Goal: Information Seeking & Learning: Compare options

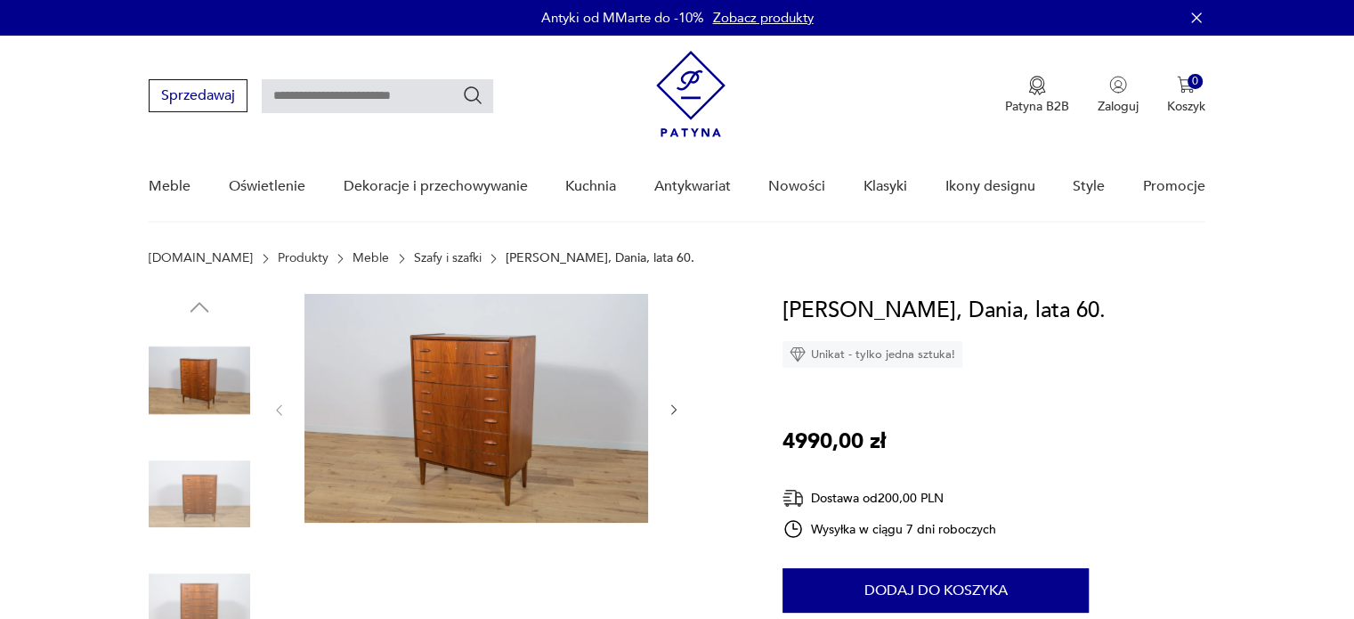
click at [465, 418] on img at bounding box center [476, 408] width 344 height 229
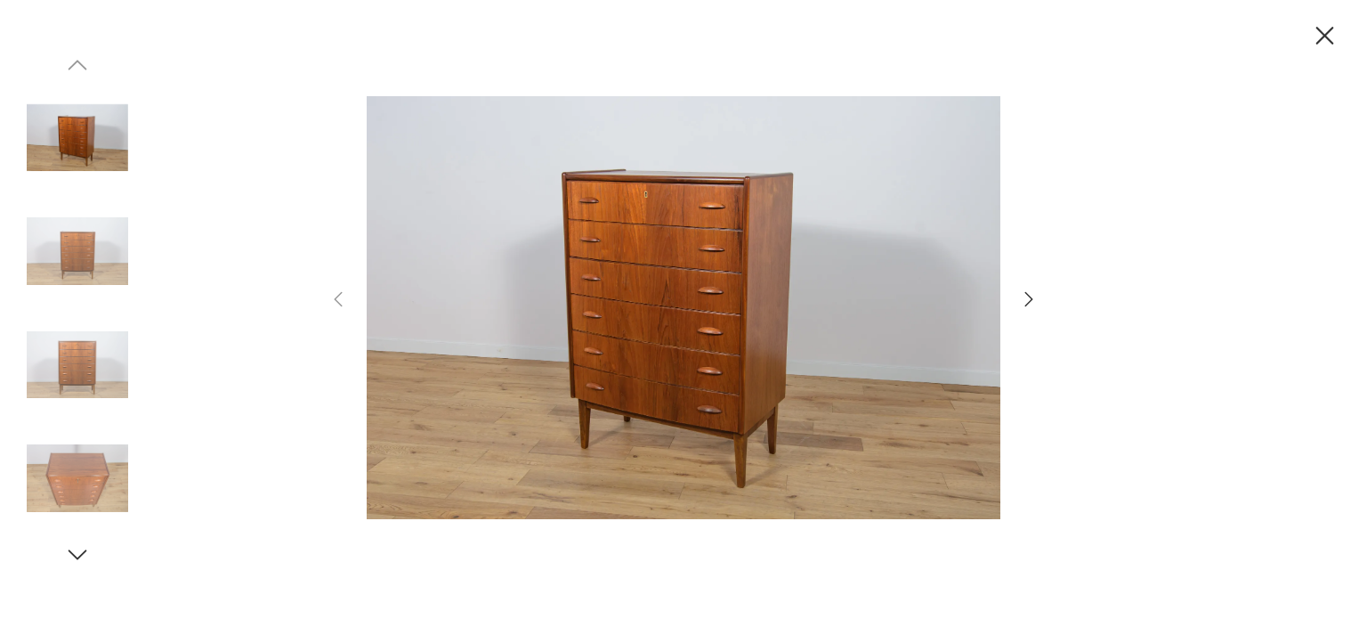
click at [1035, 299] on icon "button" at bounding box center [1028, 298] width 21 height 21
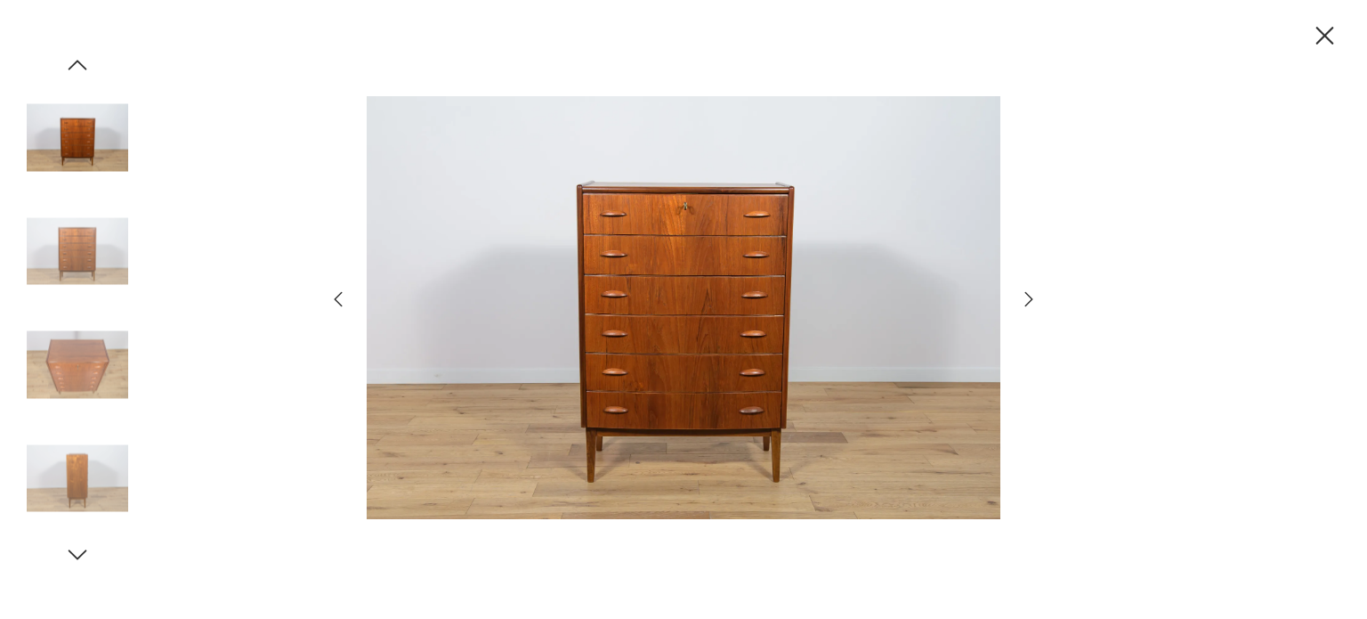
click at [1035, 299] on icon "button" at bounding box center [1028, 298] width 21 height 21
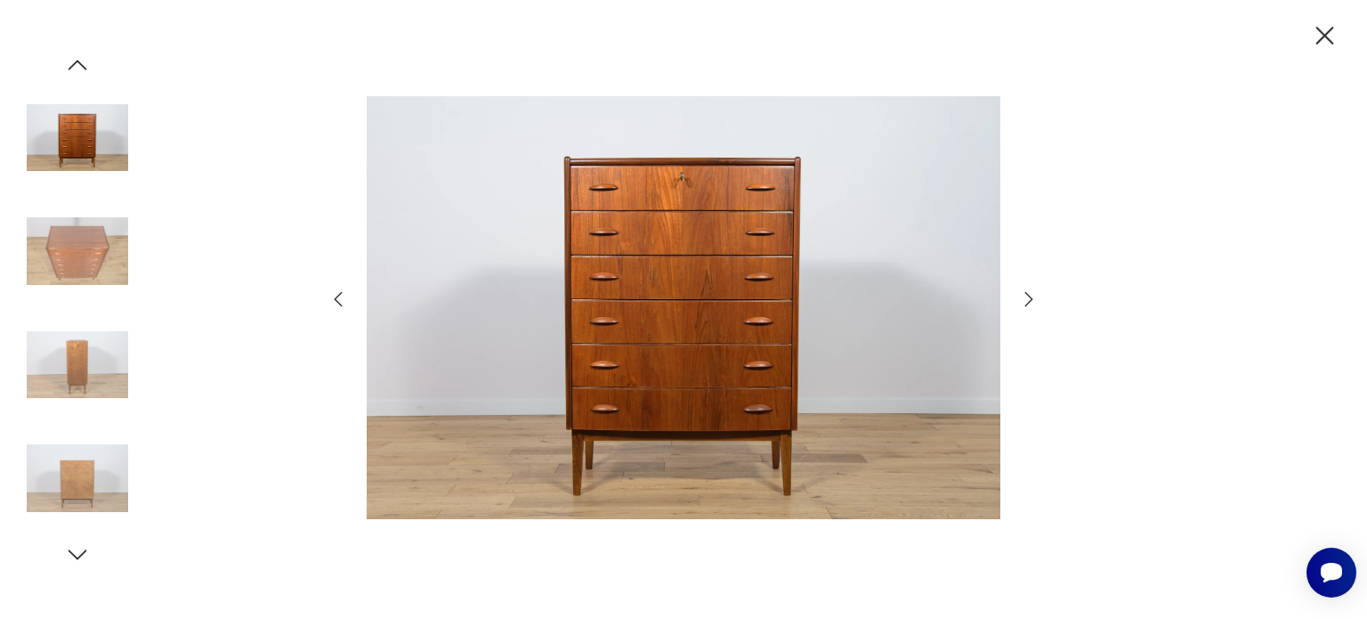
click at [1035, 299] on icon "button" at bounding box center [1028, 298] width 21 height 21
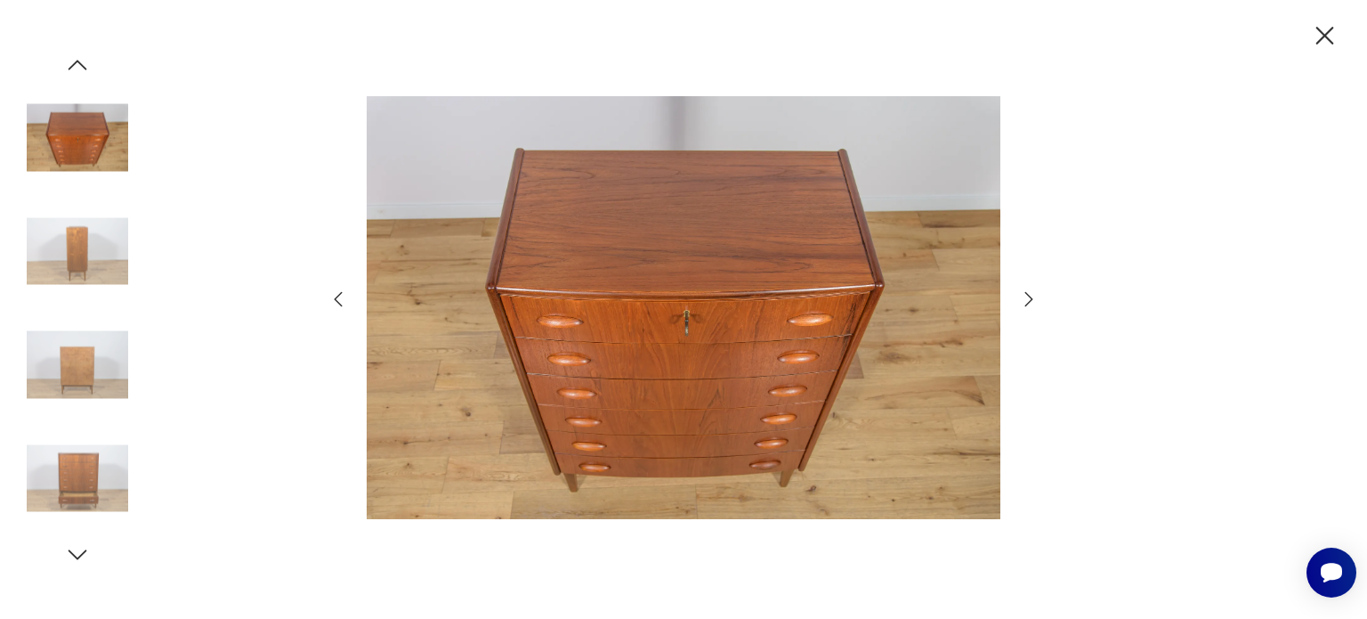
click at [1035, 299] on icon "button" at bounding box center [1028, 298] width 21 height 21
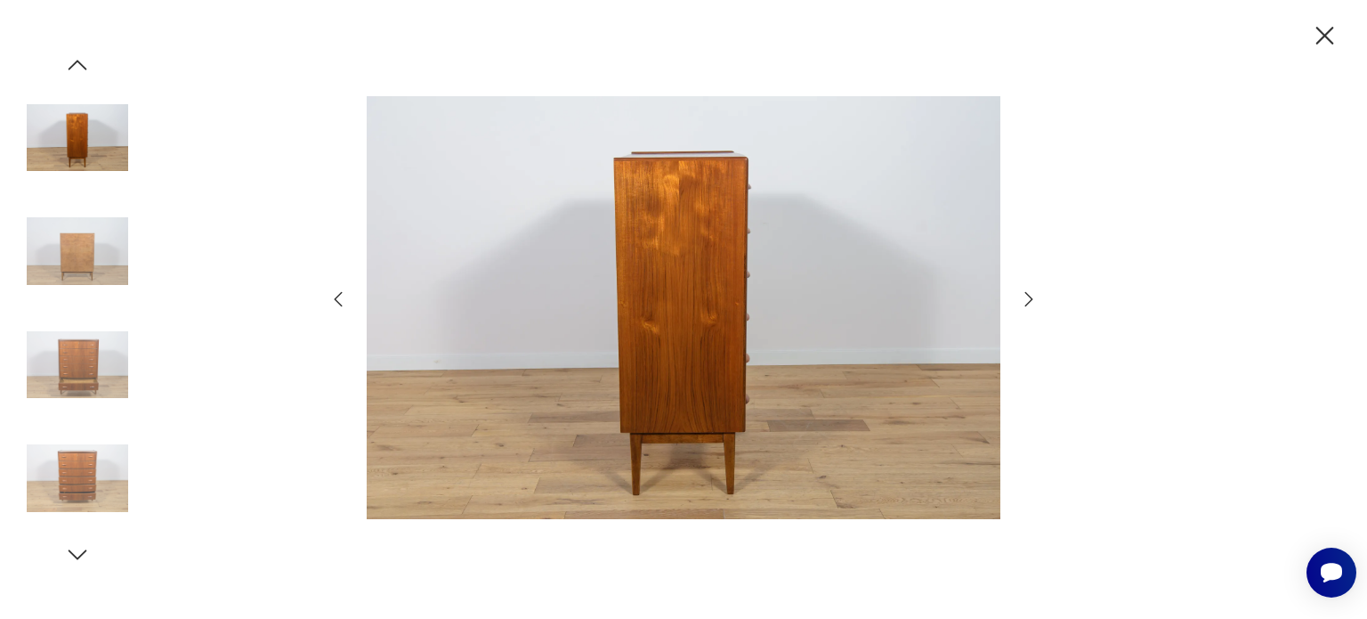
click at [1035, 299] on icon "button" at bounding box center [1028, 298] width 21 height 21
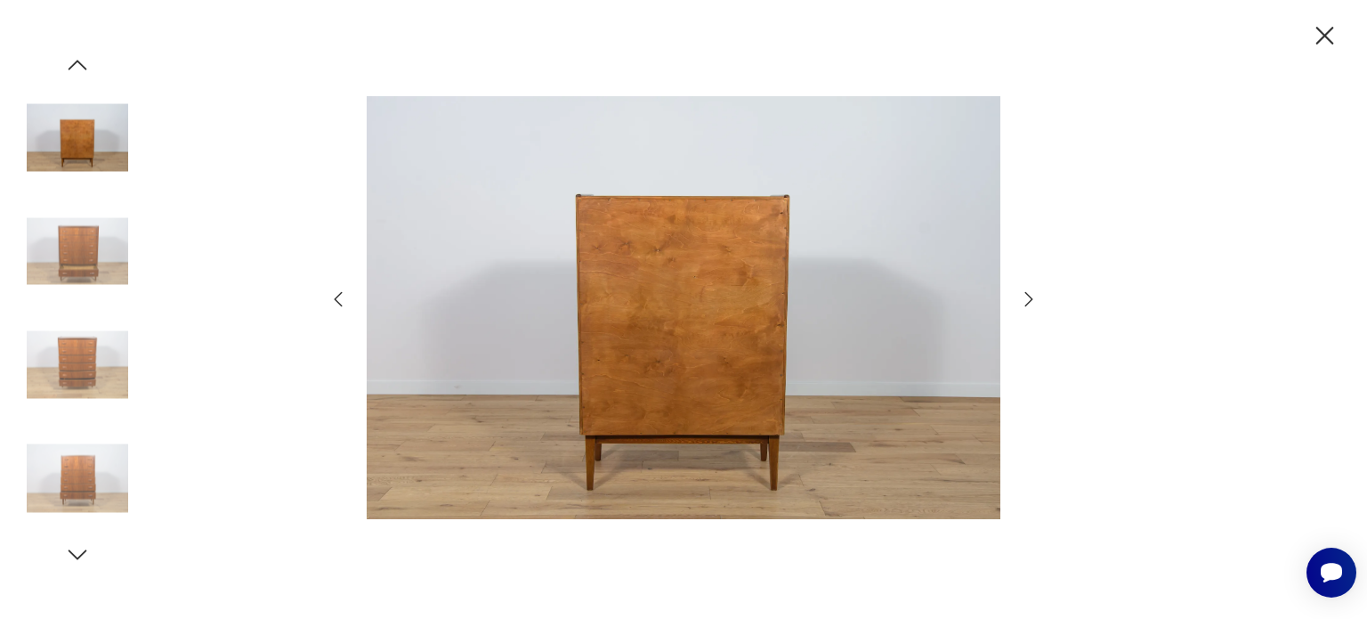
click at [1035, 299] on icon "button" at bounding box center [1028, 298] width 21 height 21
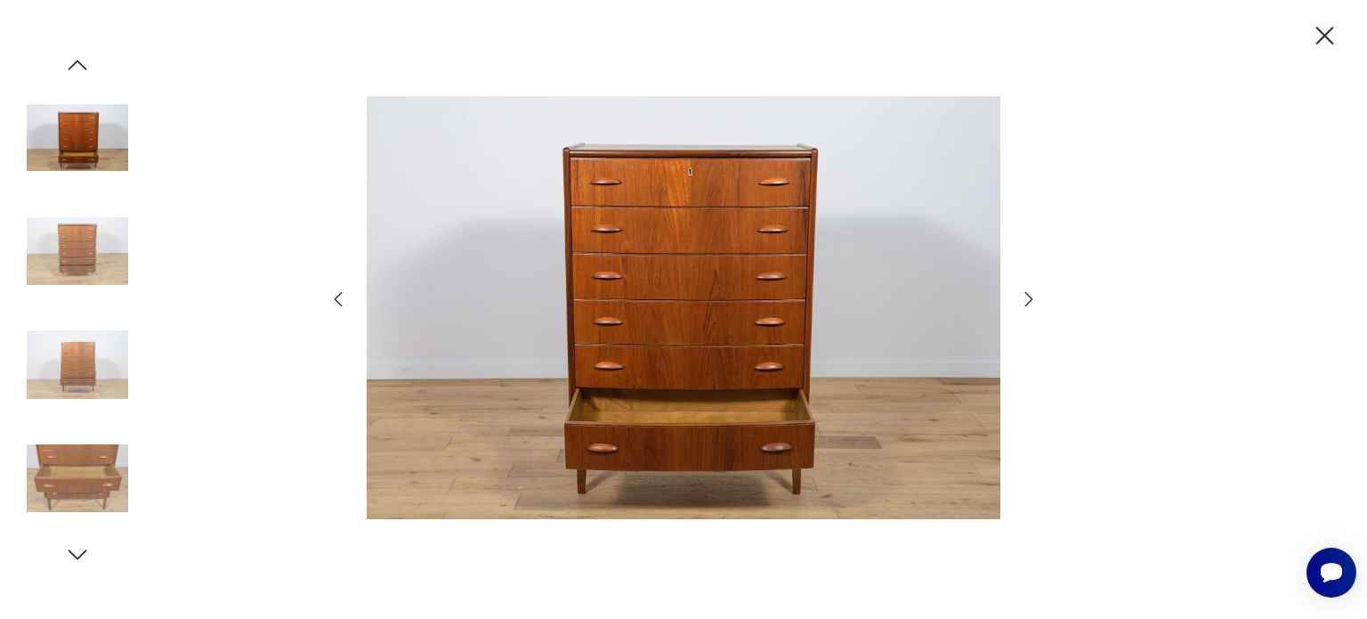
click at [1035, 299] on icon "button" at bounding box center [1028, 298] width 21 height 21
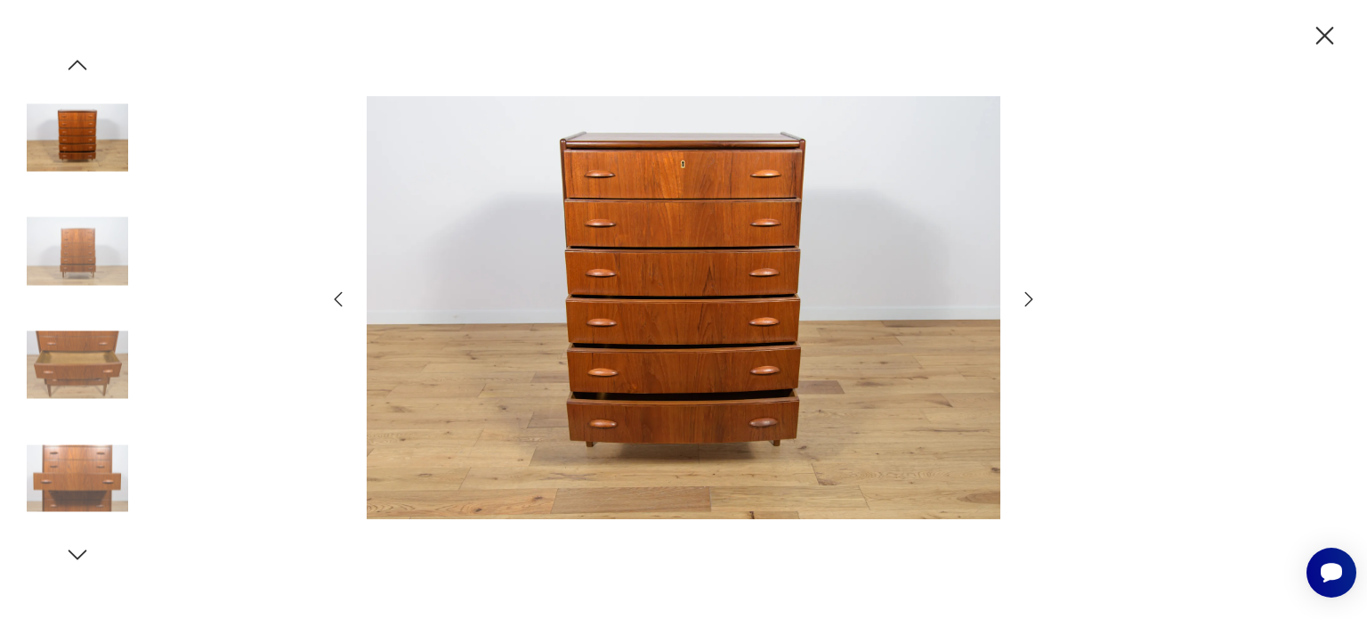
click at [1035, 299] on icon "button" at bounding box center [1028, 298] width 21 height 21
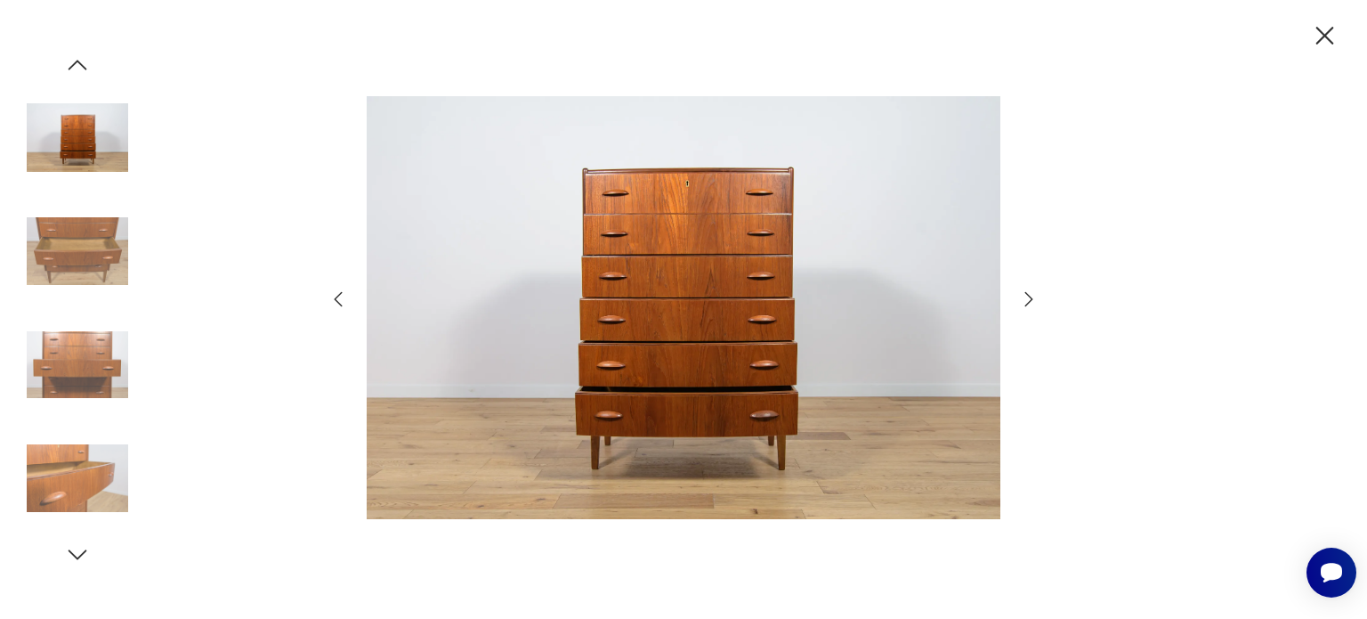
click at [1035, 299] on icon "button" at bounding box center [1028, 298] width 21 height 21
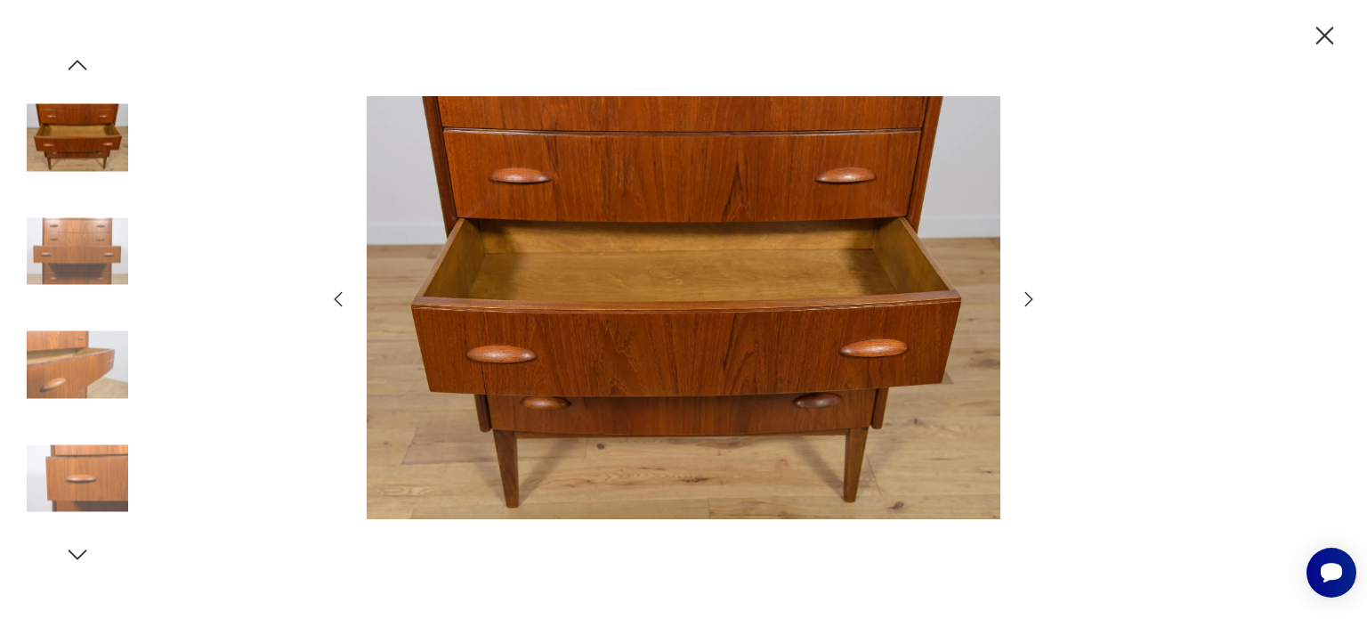
click at [1035, 299] on icon "button" at bounding box center [1028, 298] width 21 height 21
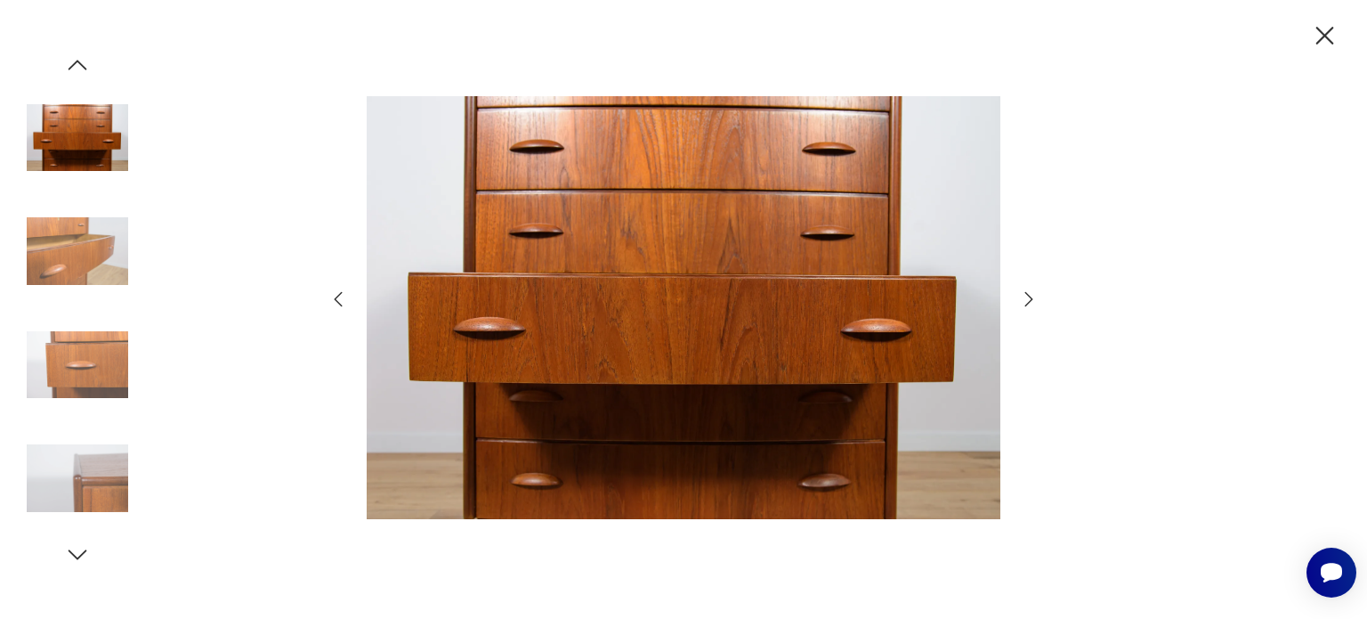
click at [1035, 299] on icon "button" at bounding box center [1028, 298] width 21 height 21
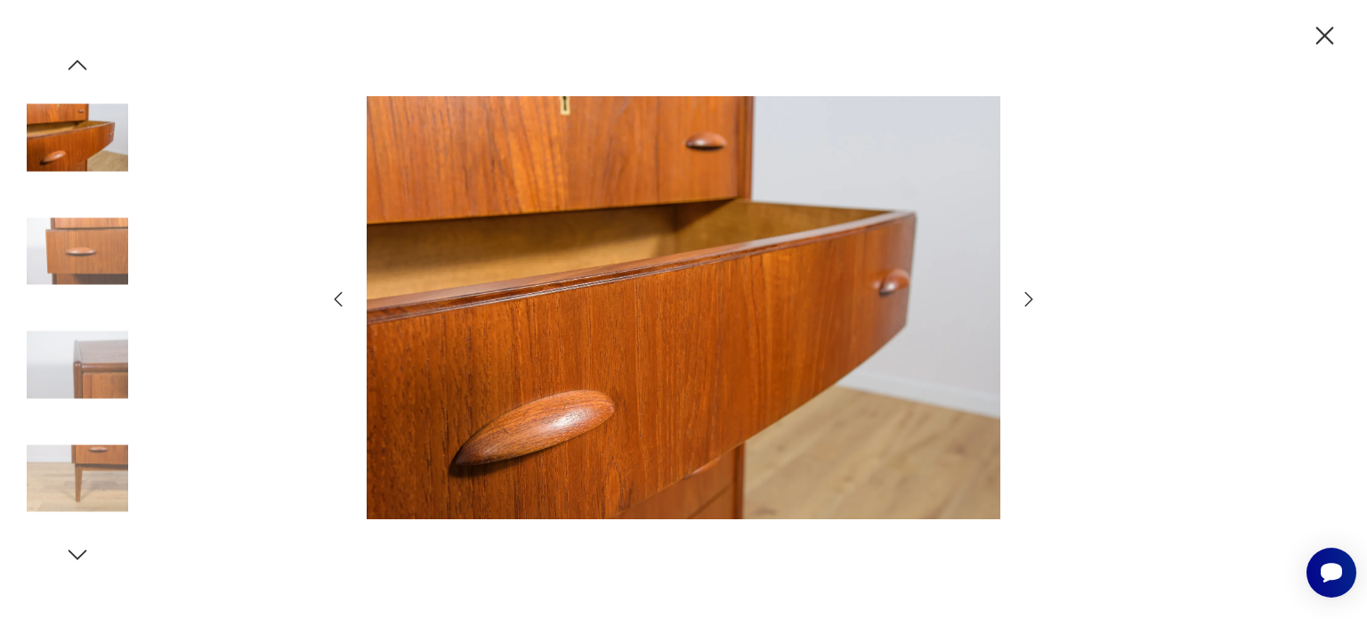
click at [1035, 299] on icon "button" at bounding box center [1028, 298] width 21 height 21
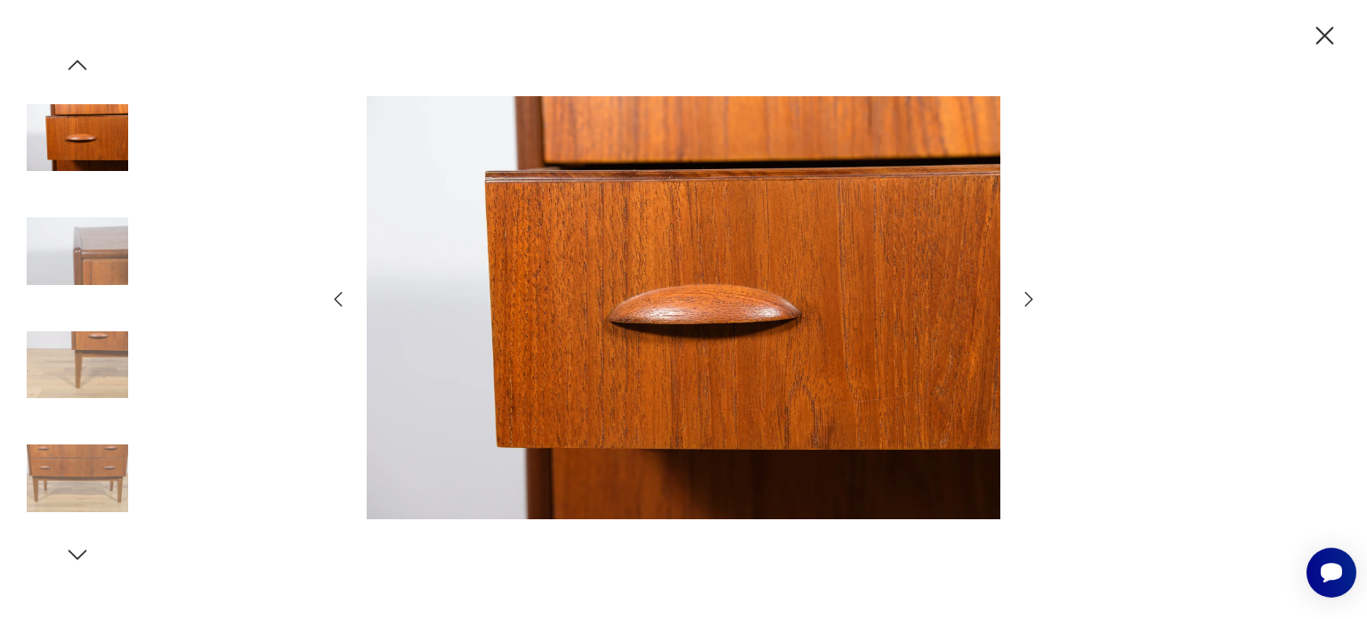
click at [1329, 36] on icon "button" at bounding box center [1324, 35] width 31 height 31
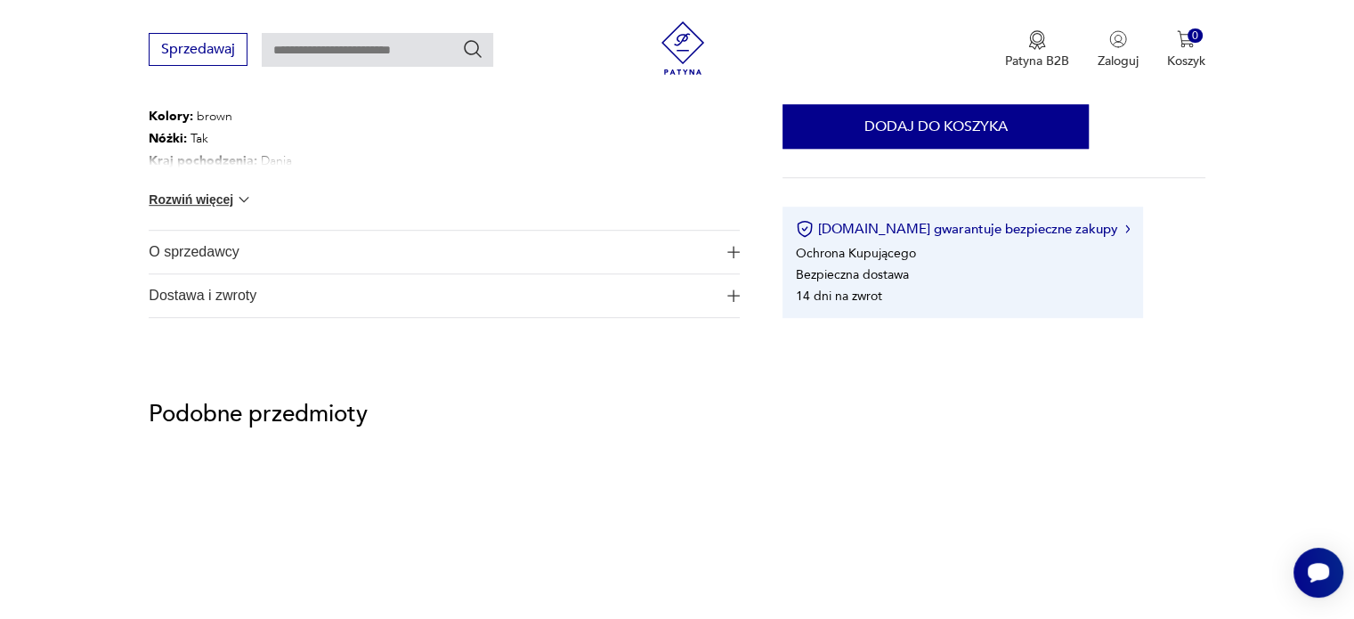
scroll to position [1246, 0]
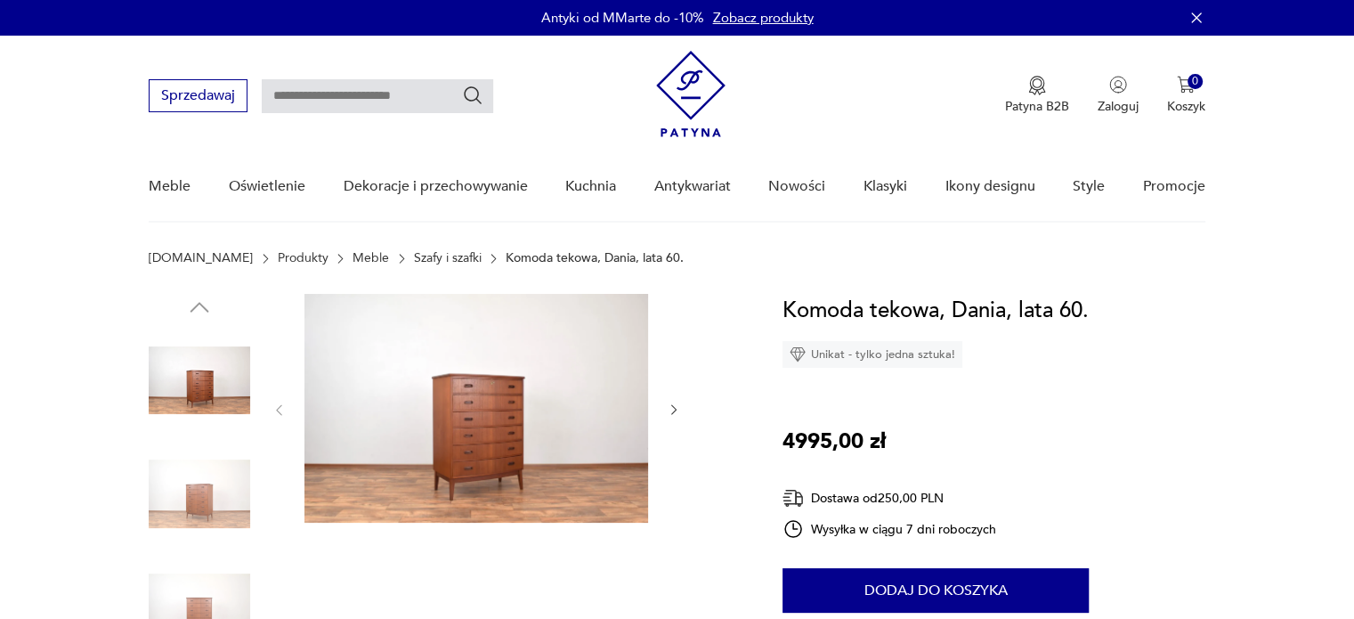
click at [505, 455] on img at bounding box center [476, 408] width 344 height 229
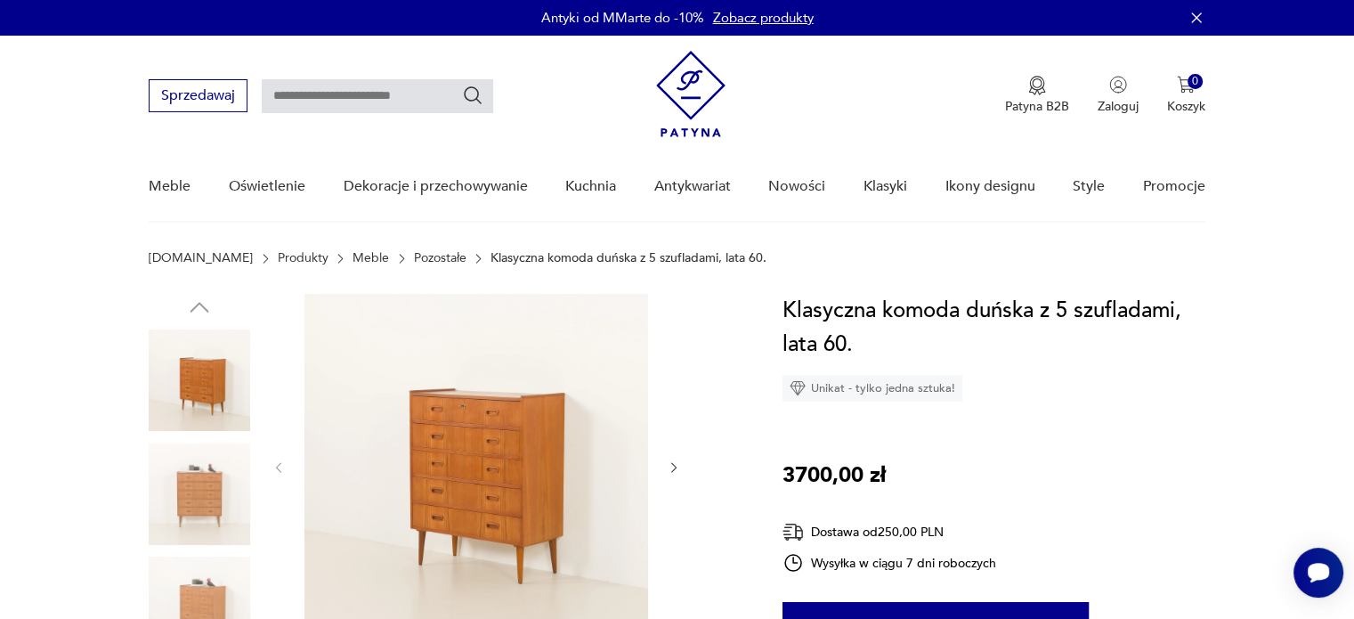
click at [352, 258] on link "Meble" at bounding box center [370, 258] width 36 height 14
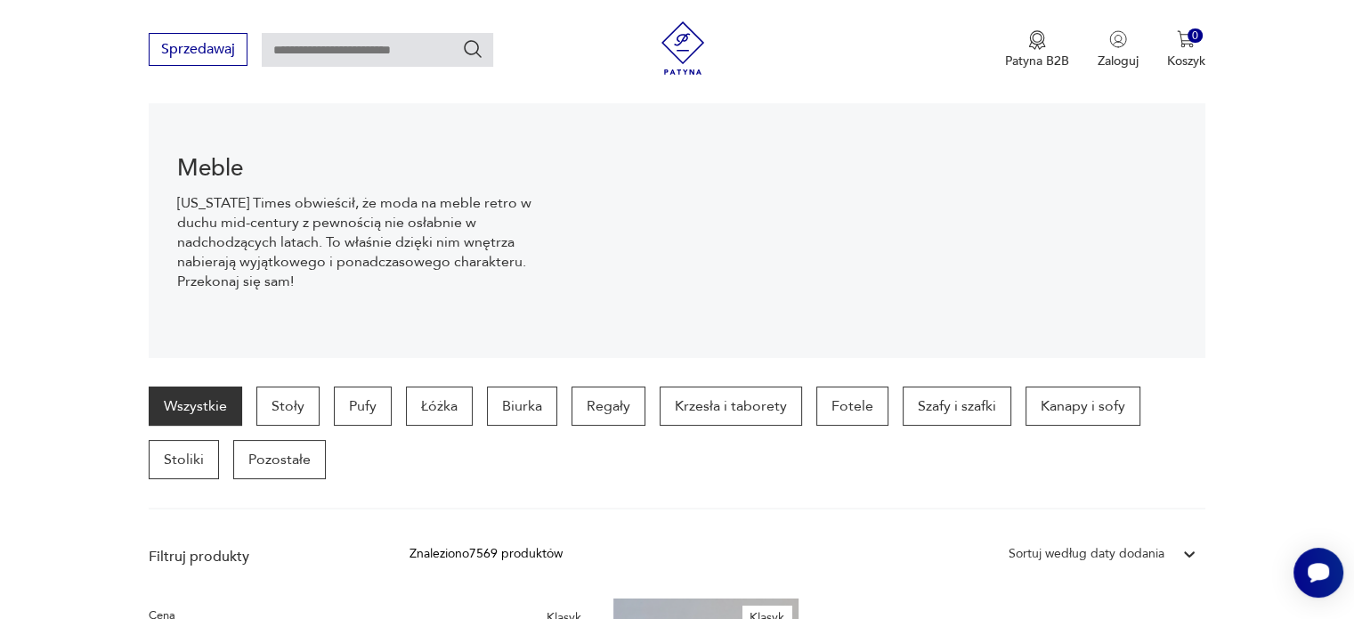
scroll to position [204, 0]
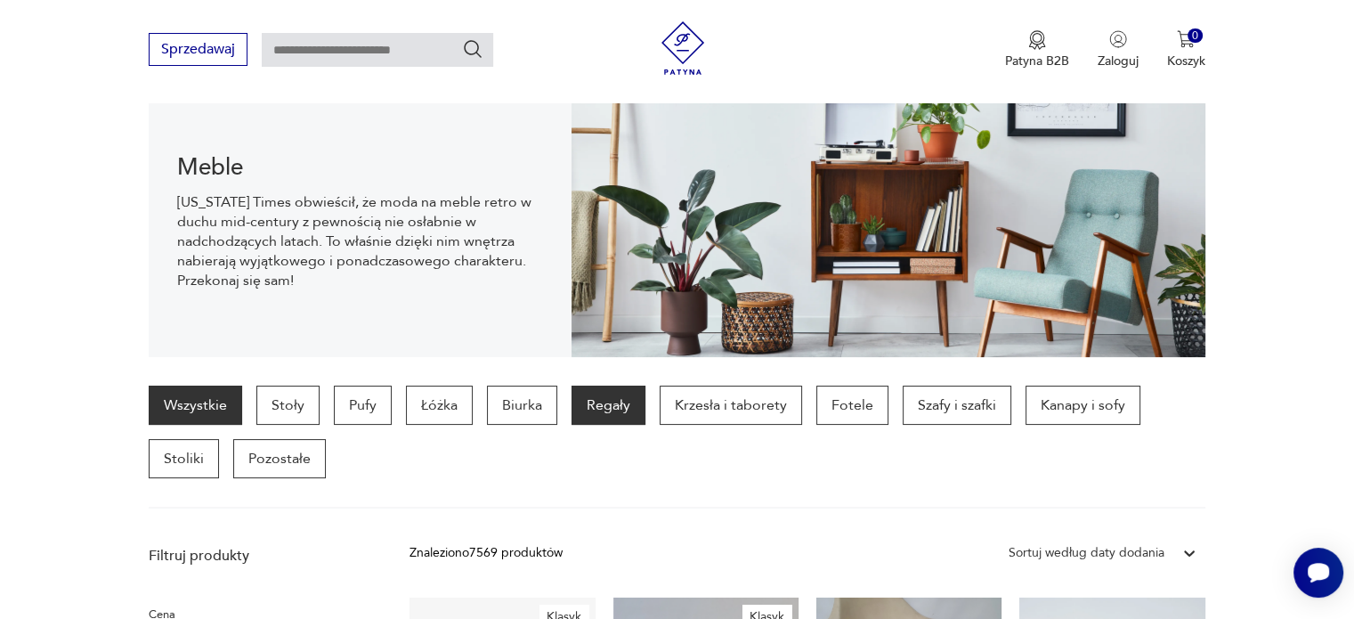
click at [596, 408] on p "Regały" at bounding box center [608, 404] width 74 height 39
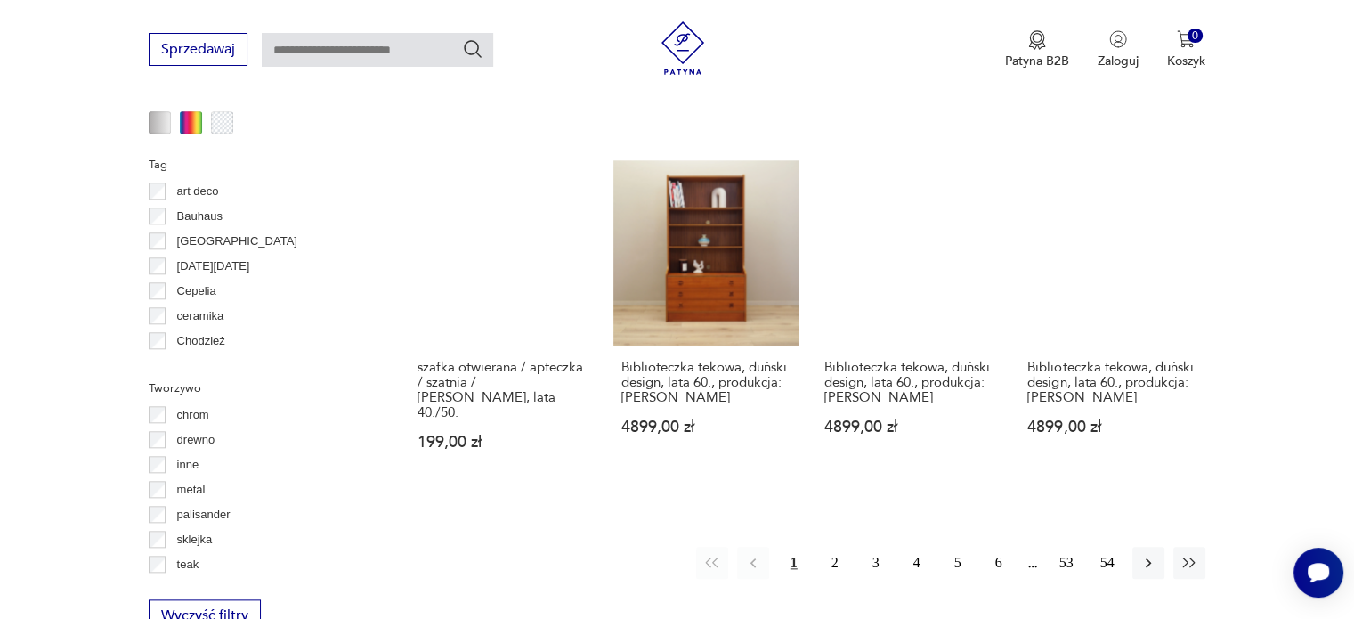
scroll to position [1896, 0]
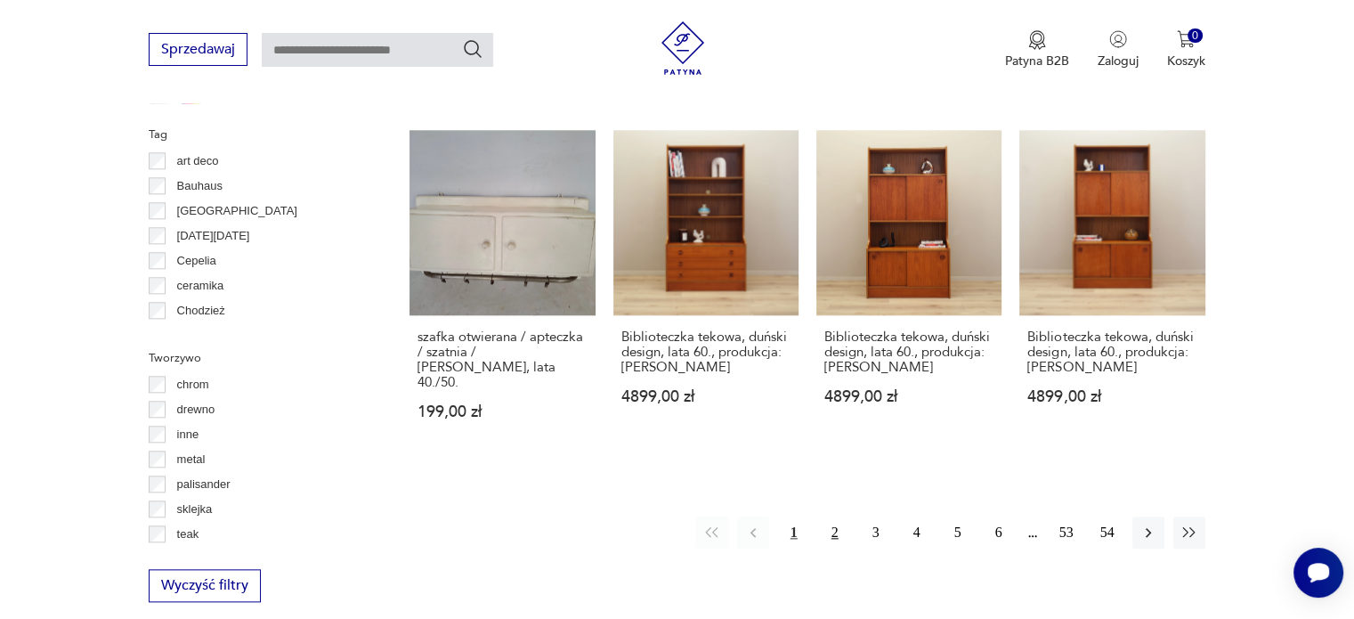
click at [833, 516] on button "2" at bounding box center [835, 532] width 32 height 32
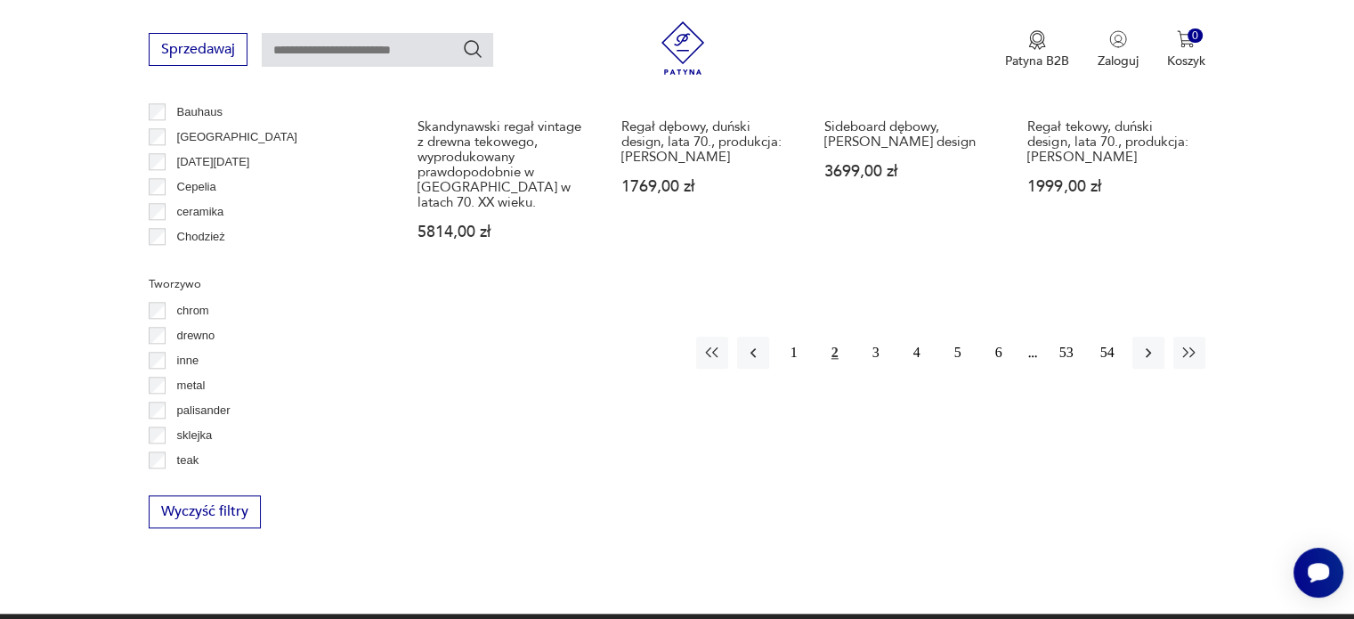
scroll to position [1985, 0]
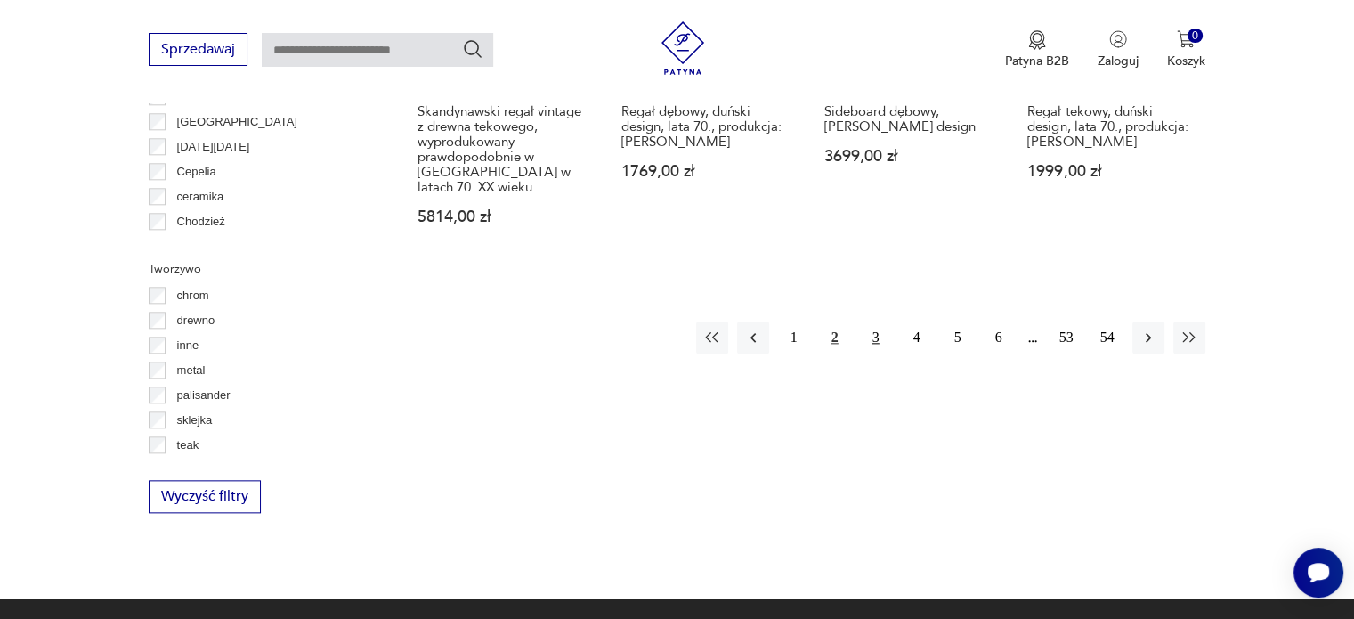
click at [869, 321] on button "3" at bounding box center [876, 337] width 32 height 32
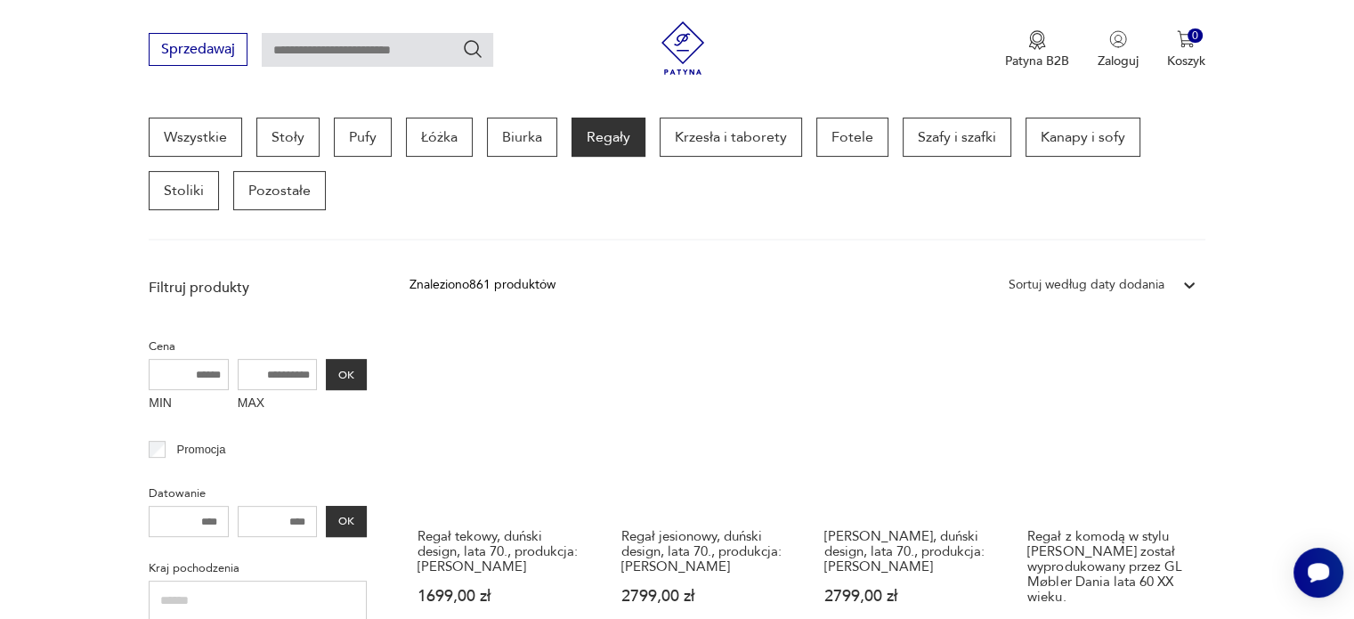
scroll to position [650, 0]
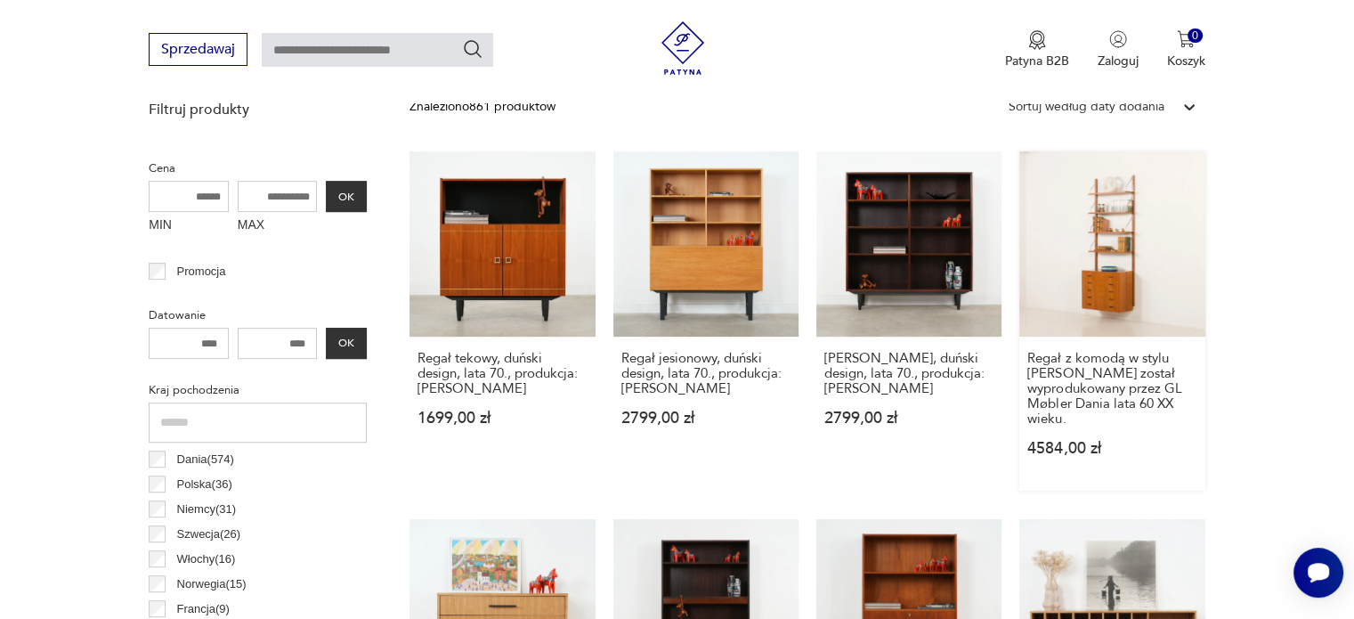
click at [1146, 290] on link "Regał z komodą w stylu Poula Cadoviusa został wyprodukowany przez GL Møbler Dan…" at bounding box center [1111, 320] width 185 height 339
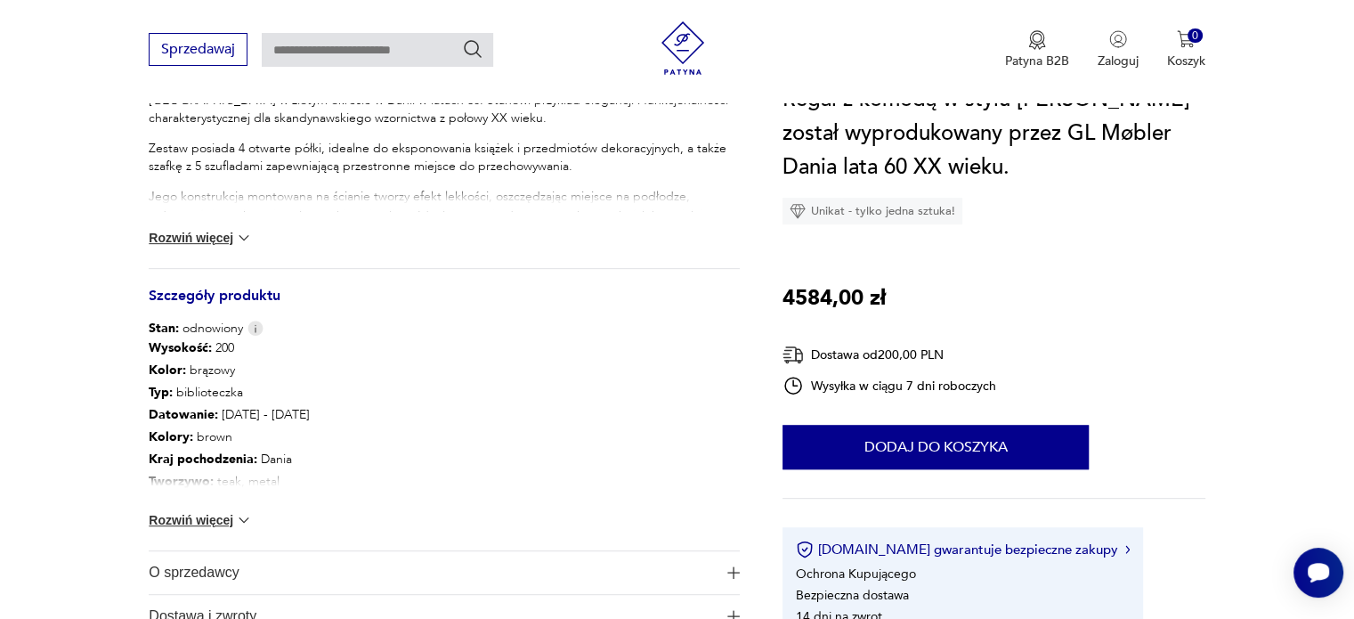
scroll to position [979, 0]
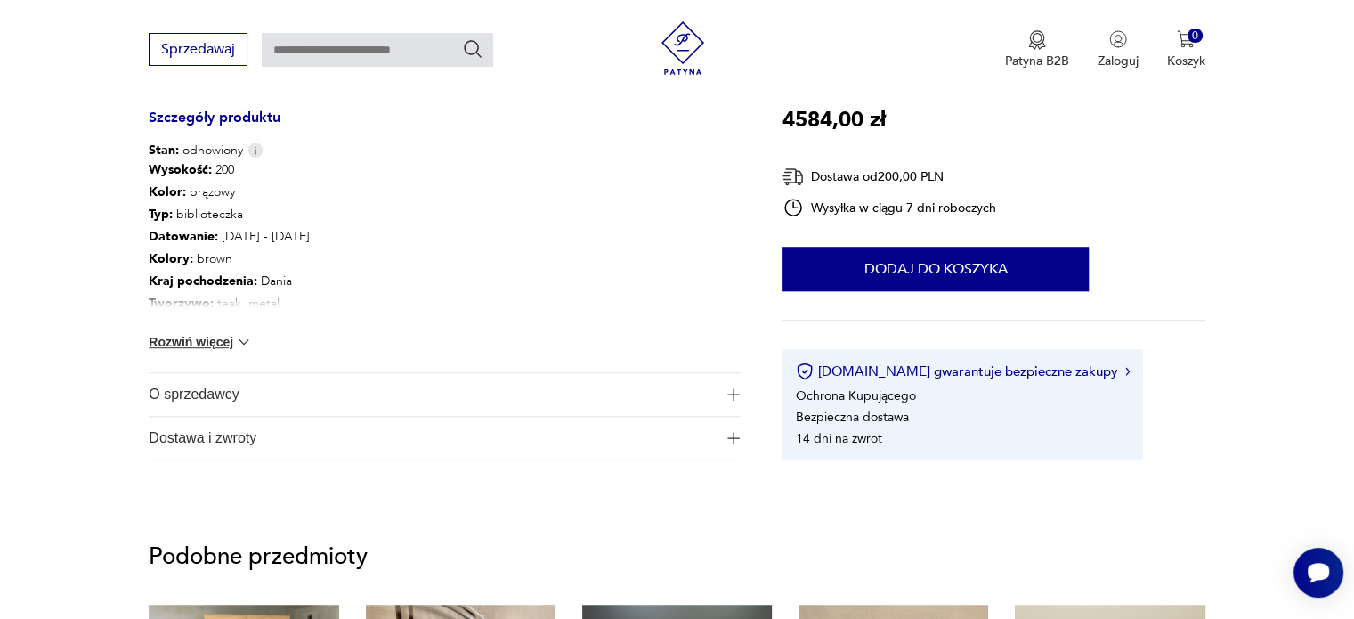
click at [184, 340] on button "Rozwiń więcej" at bounding box center [200, 342] width 103 height 18
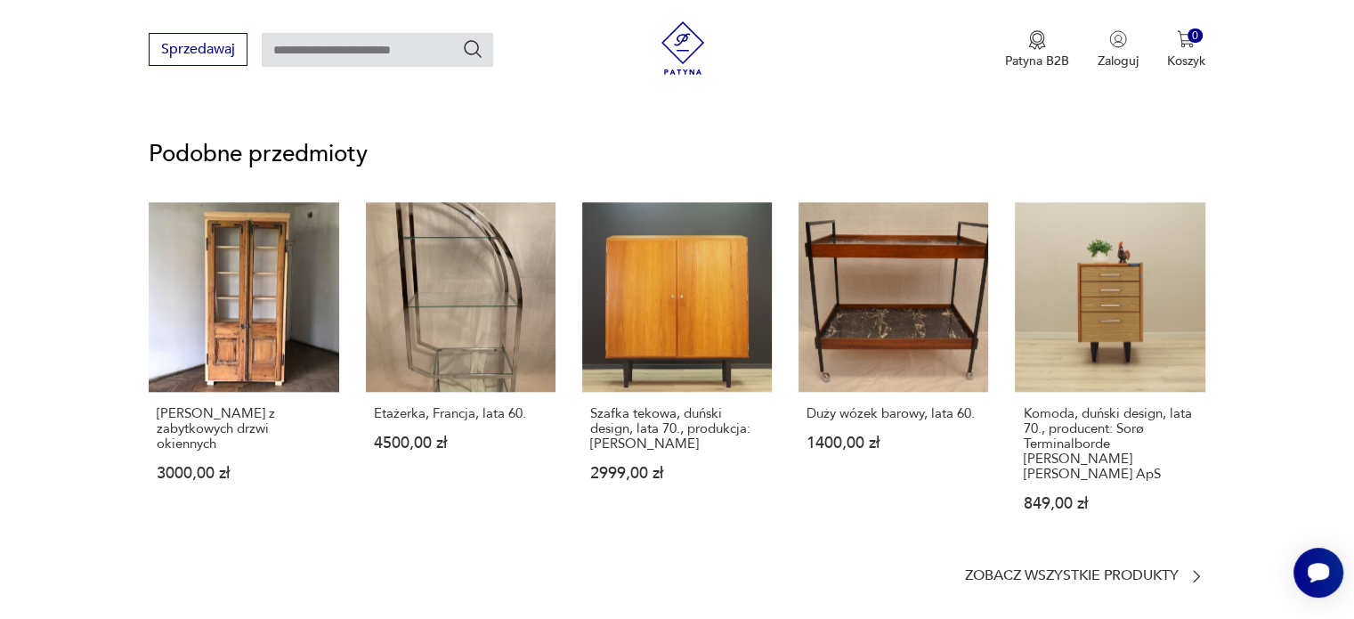
scroll to position [1513, 0]
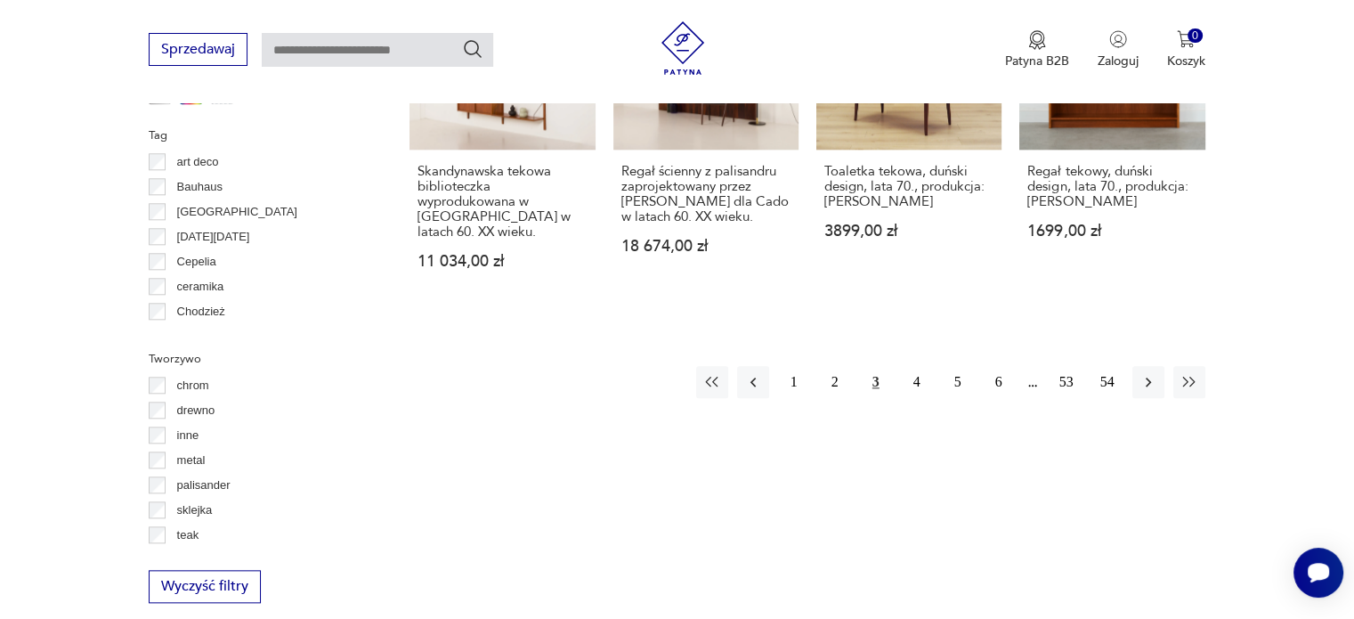
scroll to position [1896, 0]
click at [915, 365] on button "4" at bounding box center [917, 381] width 32 height 32
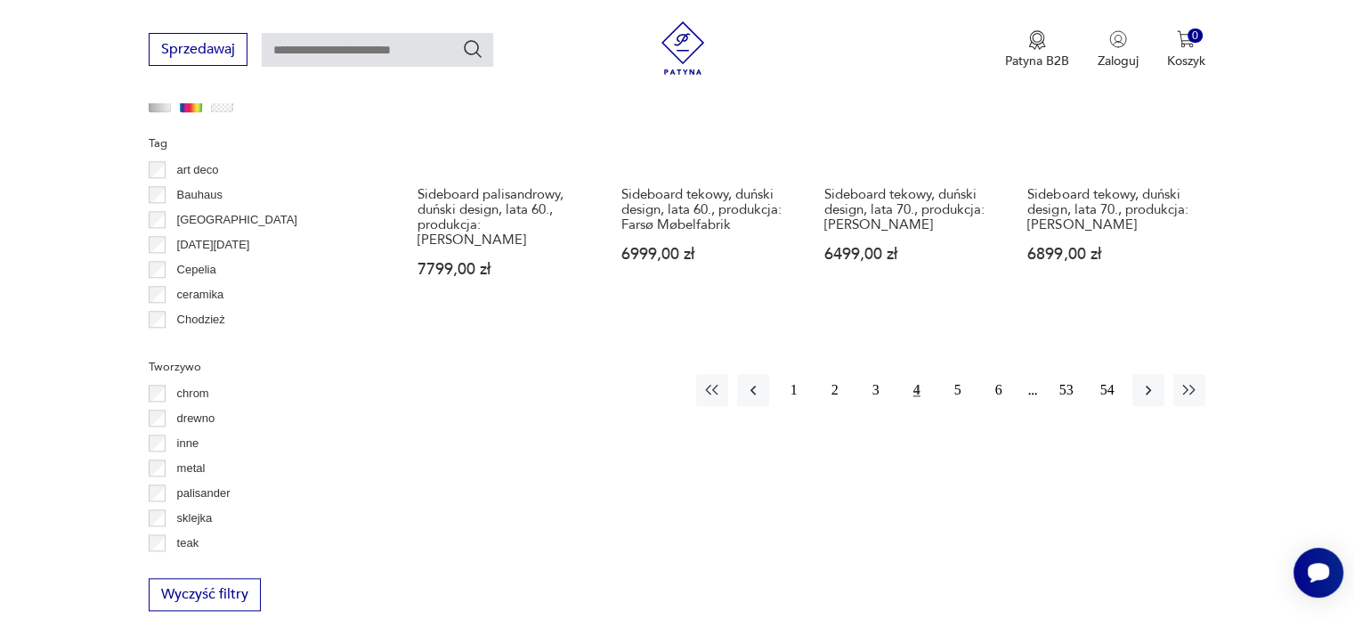
scroll to position [1896, 0]
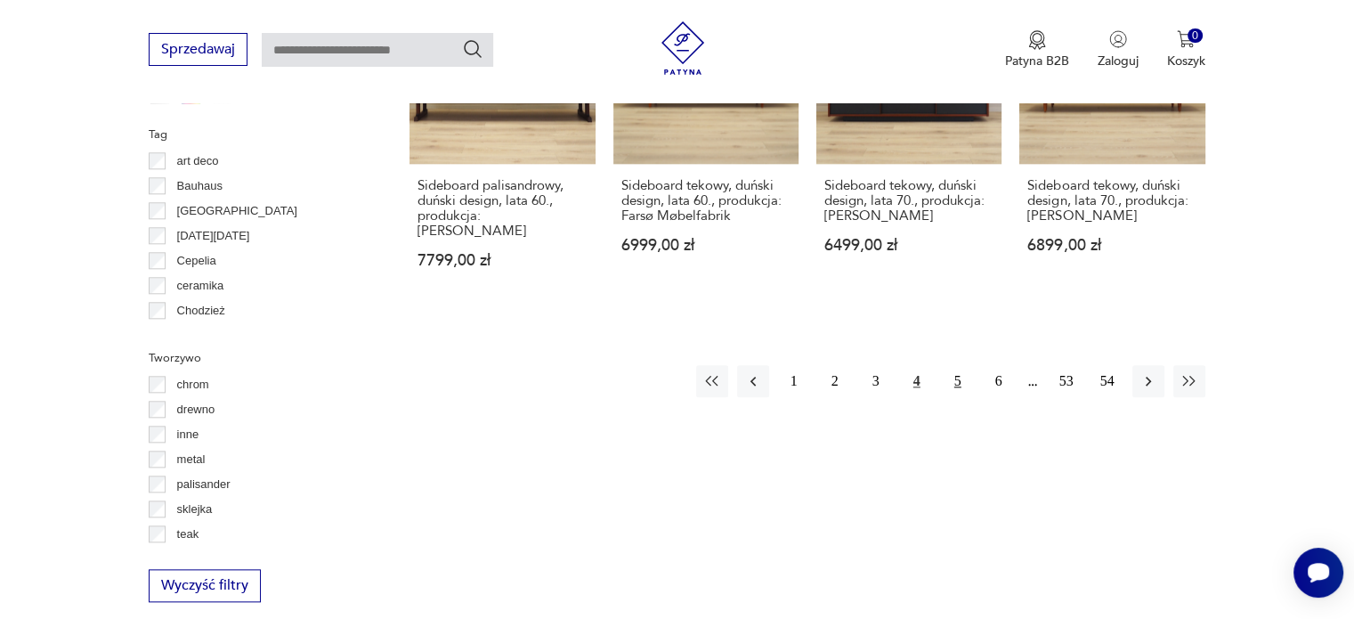
click at [950, 365] on button "5" at bounding box center [958, 381] width 32 height 32
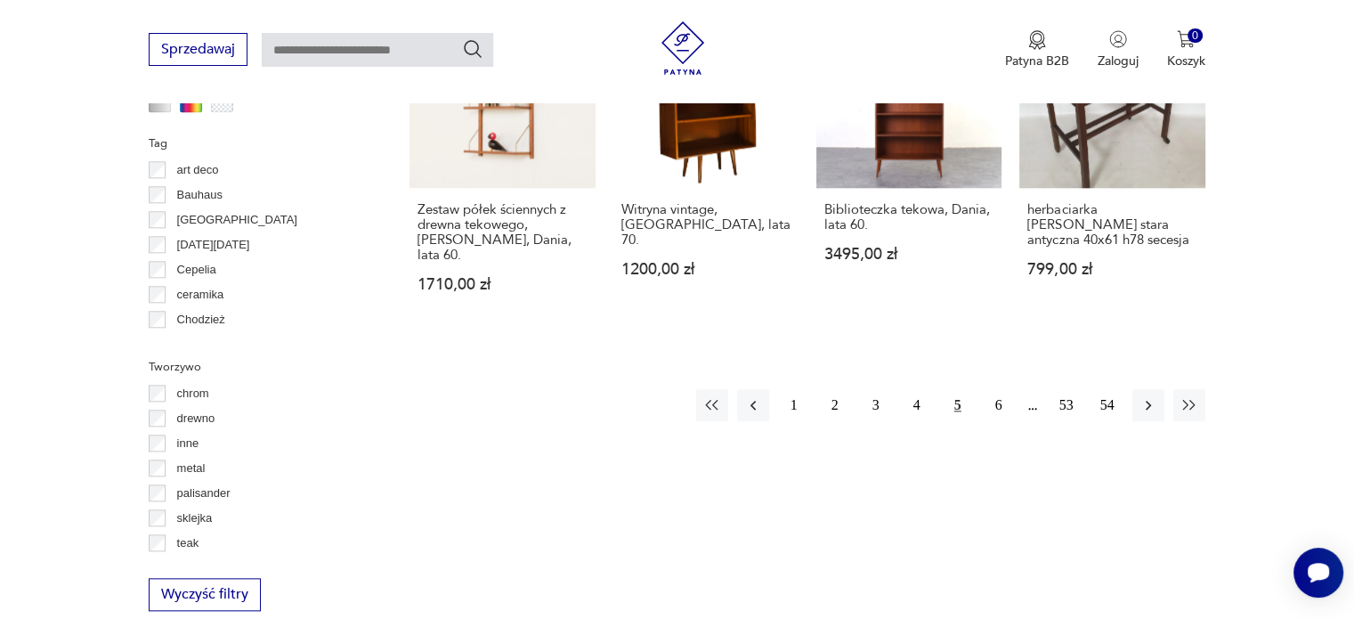
scroll to position [1896, 0]
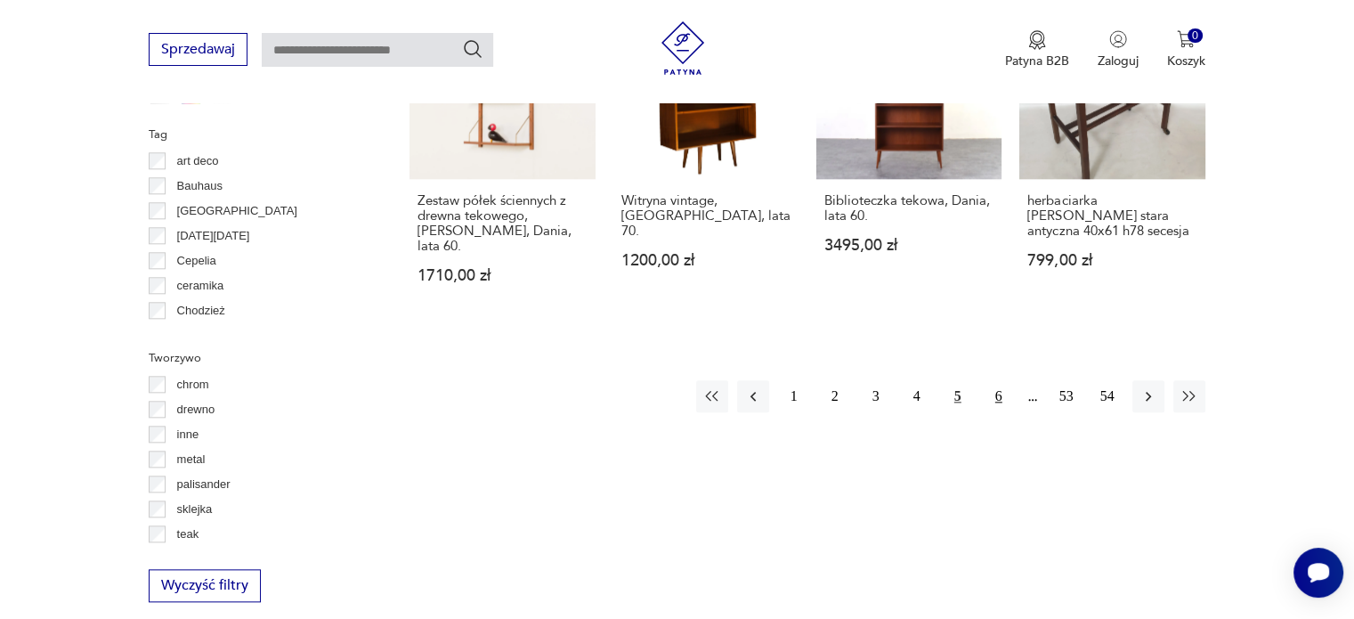
click at [999, 380] on button "6" at bounding box center [998, 396] width 32 height 32
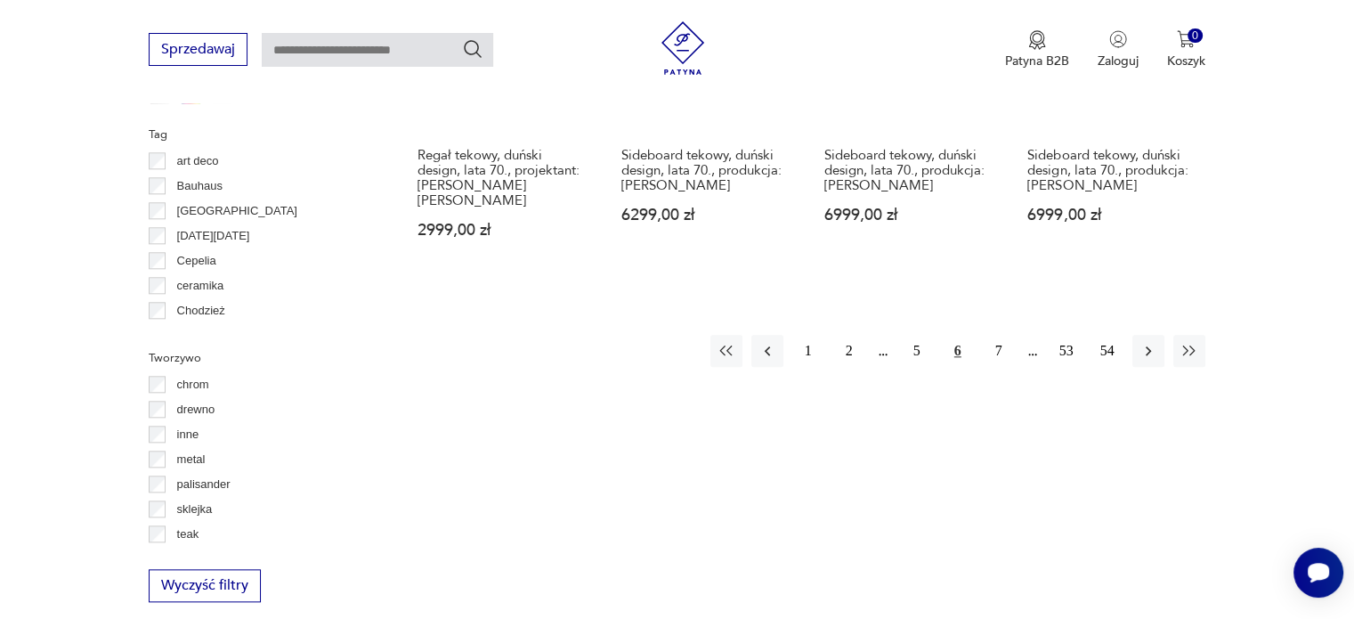
scroll to position [1985, 0]
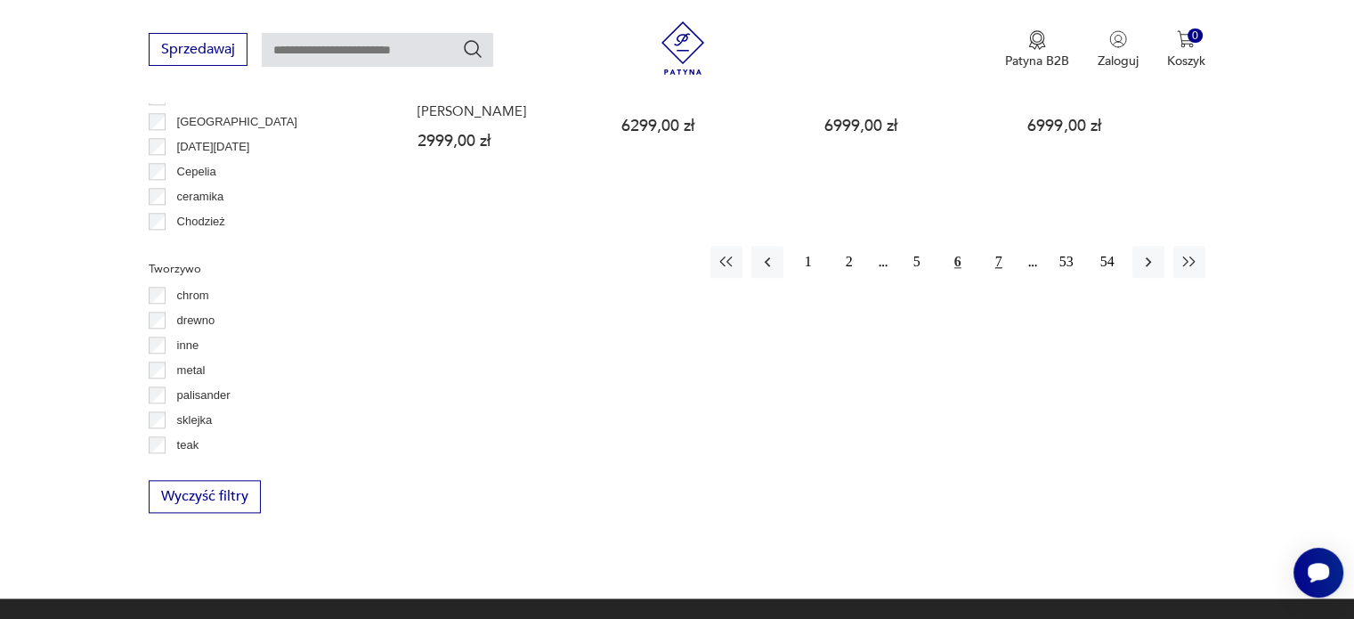
click at [997, 246] on button "7" at bounding box center [998, 262] width 32 height 32
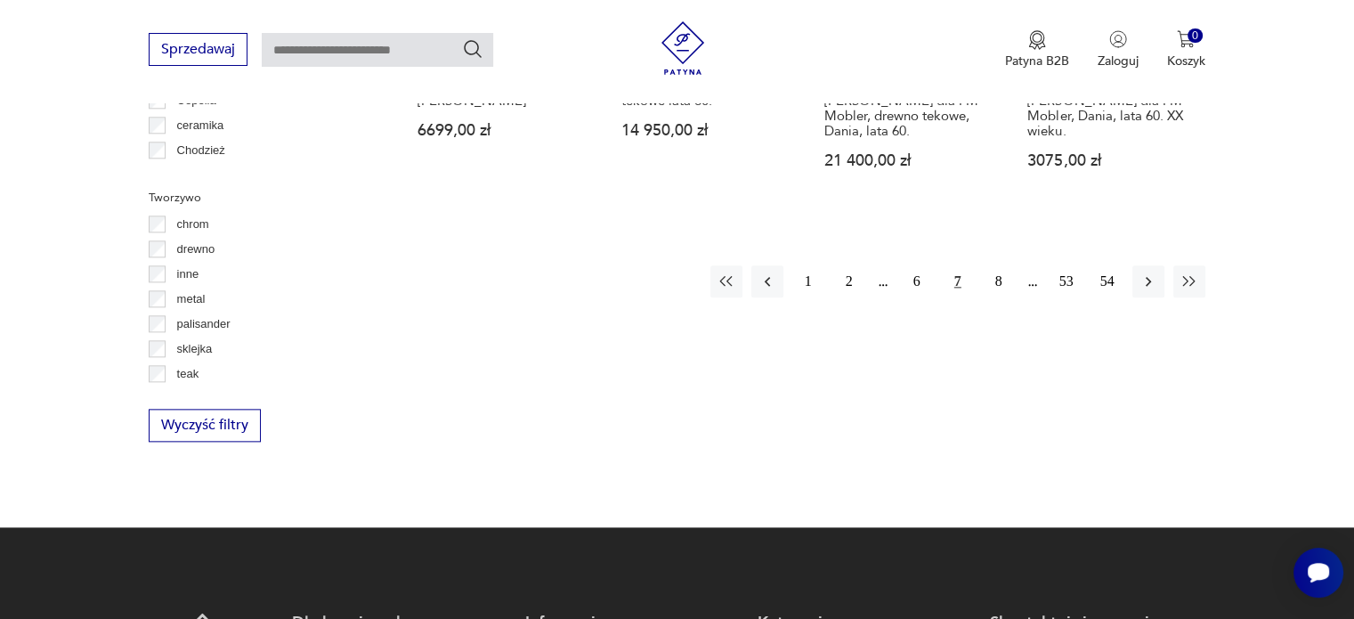
scroll to position [2074, 0]
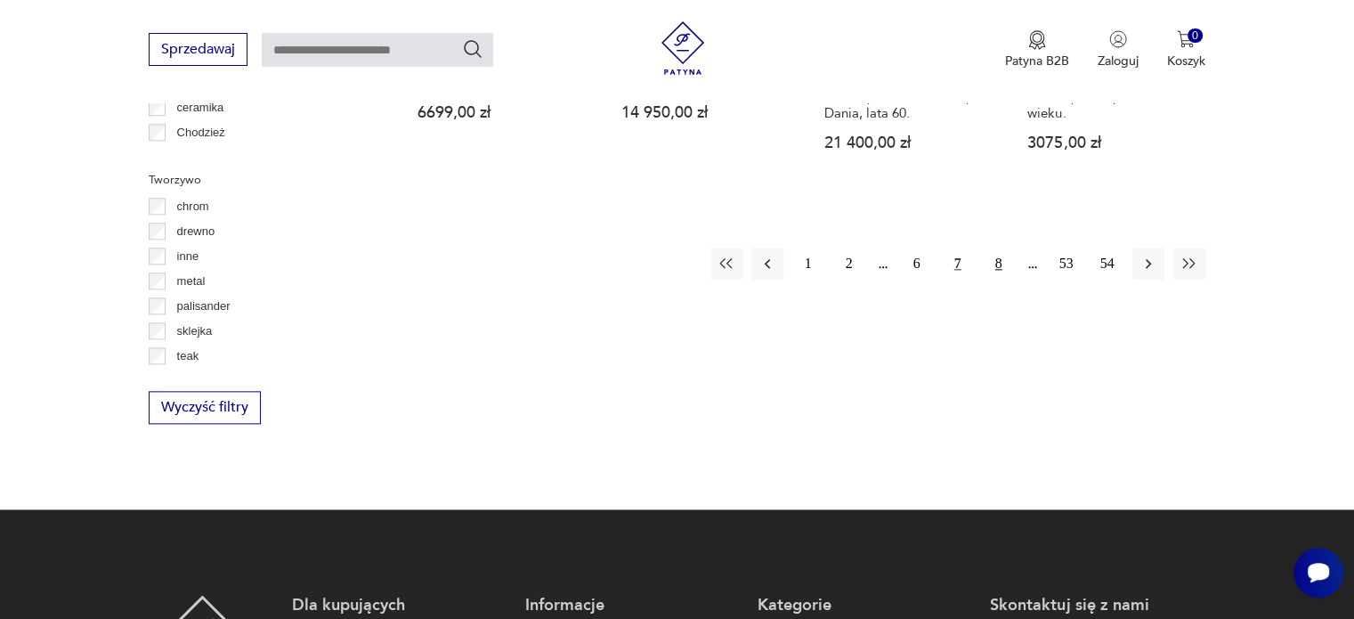
click at [996, 247] on button "8" at bounding box center [998, 263] width 32 height 32
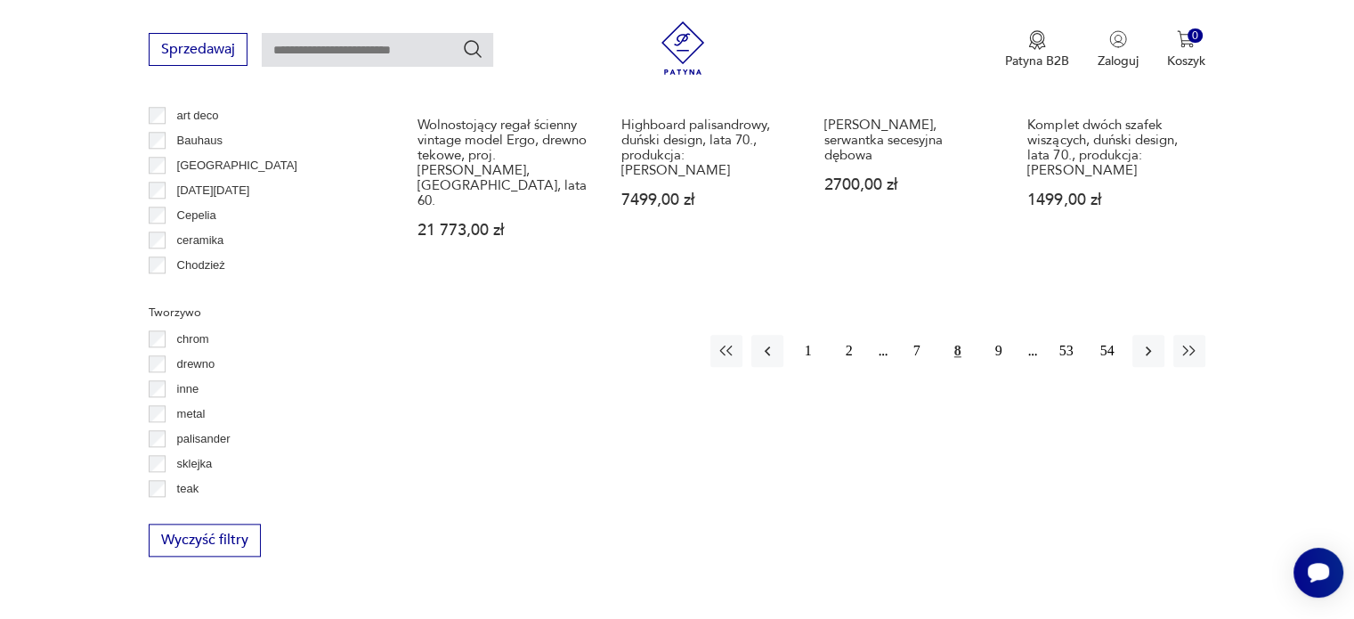
scroll to position [1985, 0]
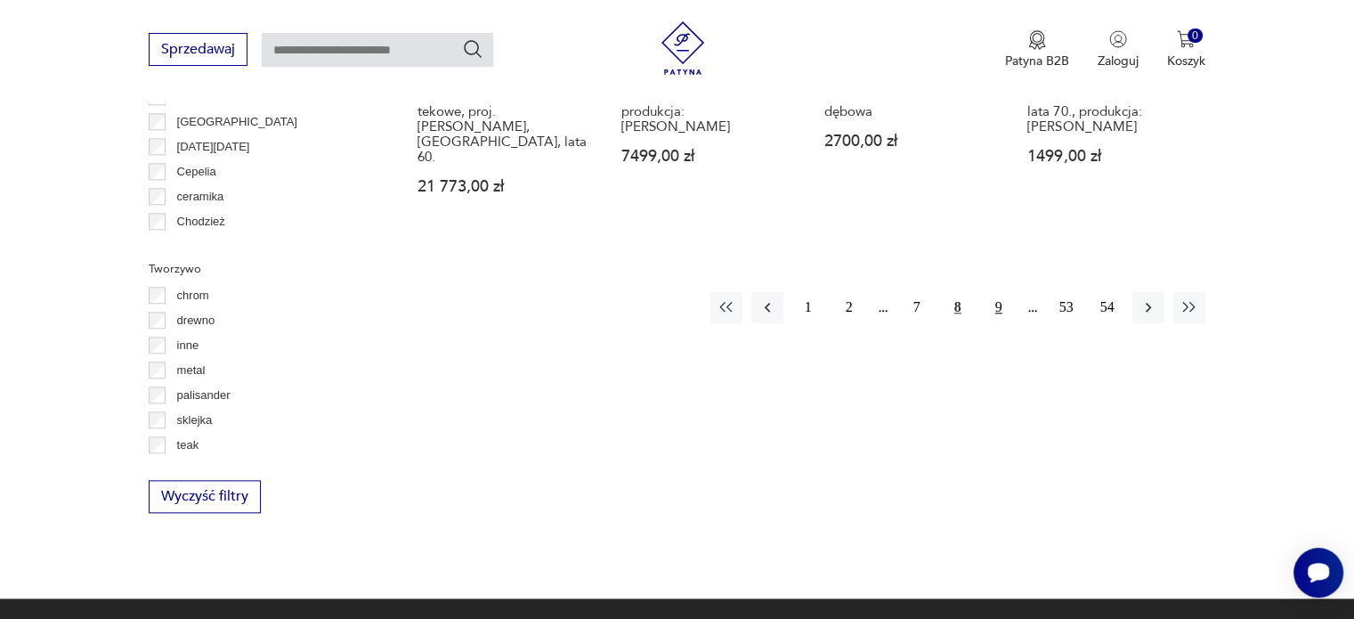
click at [999, 291] on button "9" at bounding box center [998, 307] width 32 height 32
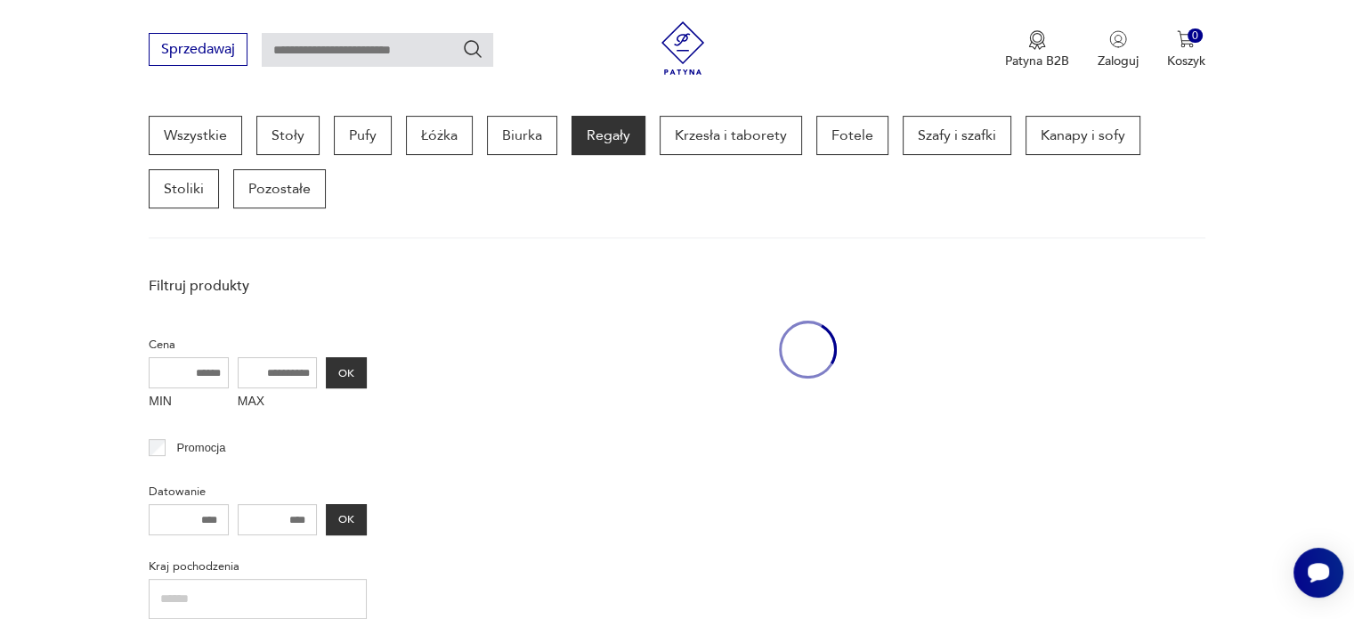
scroll to position [472, 0]
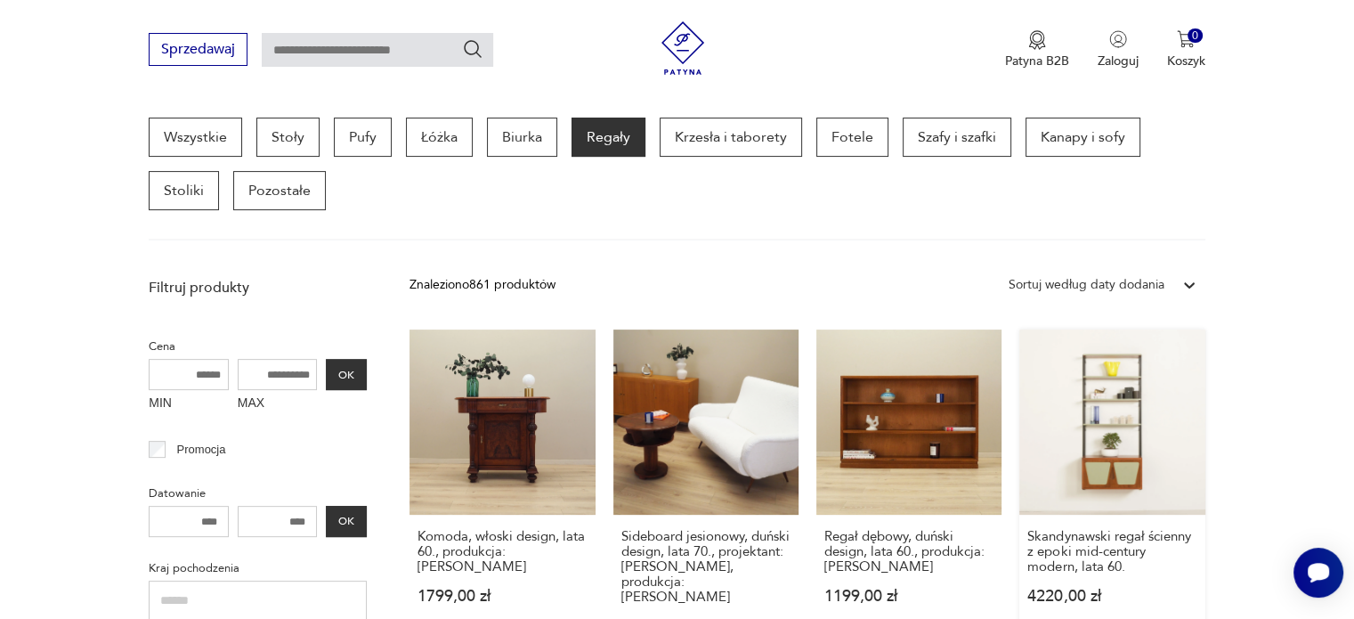
click at [1093, 452] on link "Skandynawski regał ścienny z epoki mid-century modern, lata 60. 4220,00 zł" at bounding box center [1111, 498] width 185 height 339
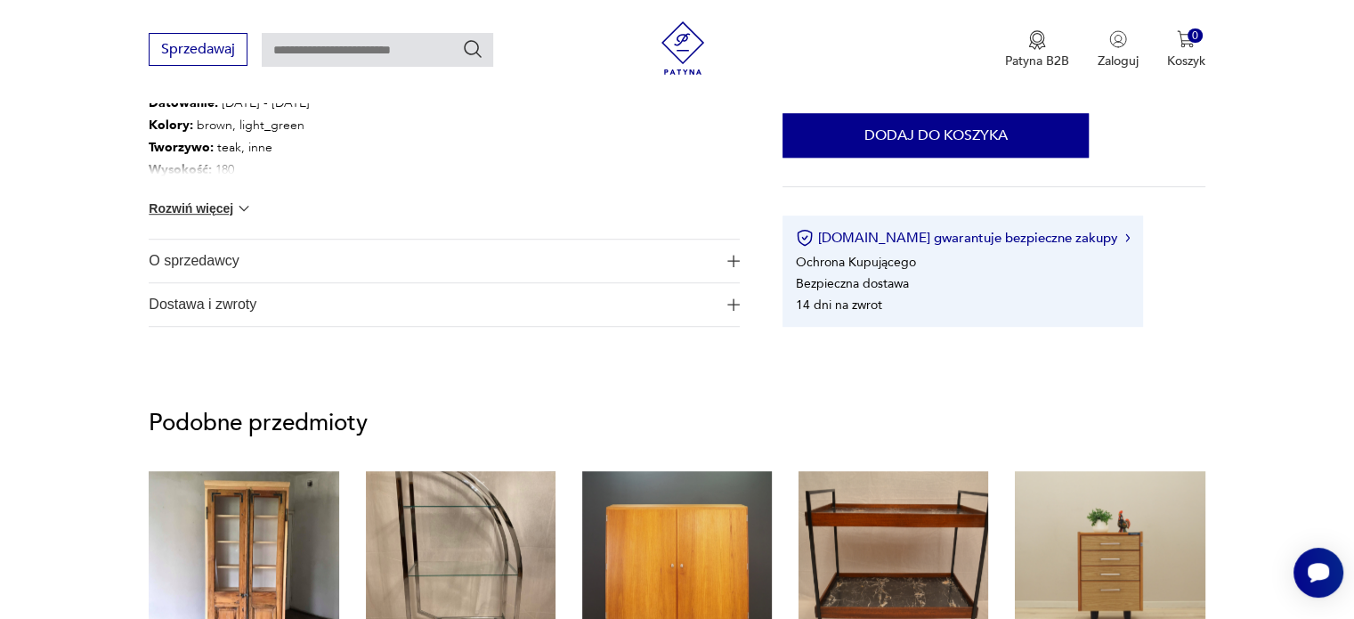
scroll to position [979, 0]
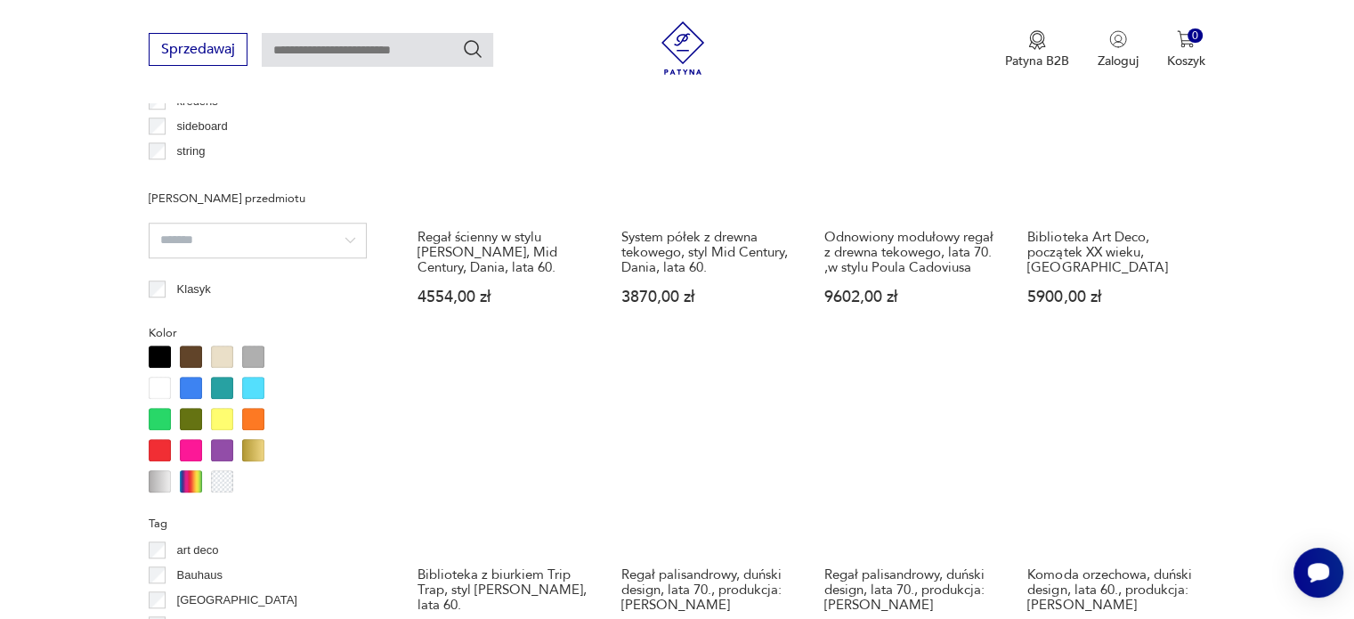
scroll to position [1538, 0]
